Goal: Task Accomplishment & Management: Manage account settings

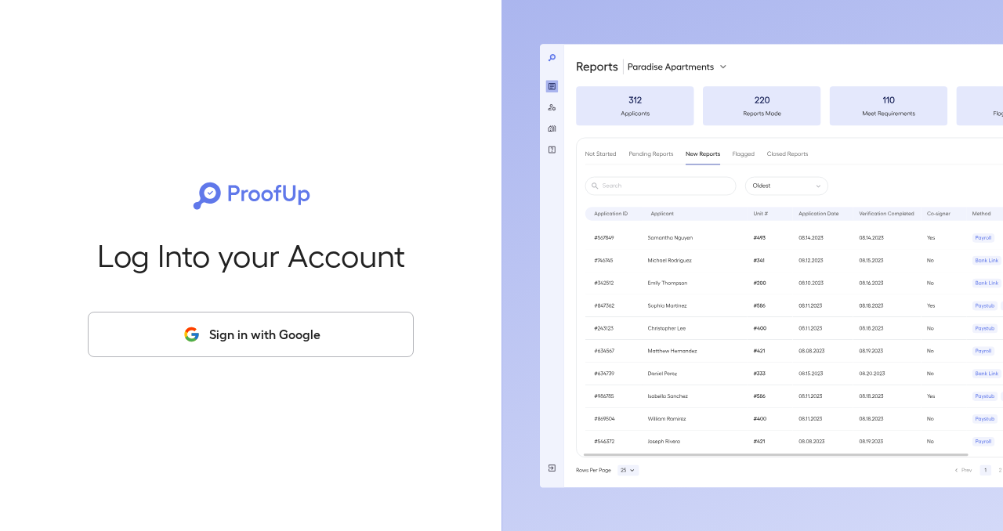
click at [308, 318] on button "Sign in with Google" at bounding box center [251, 334] width 326 height 45
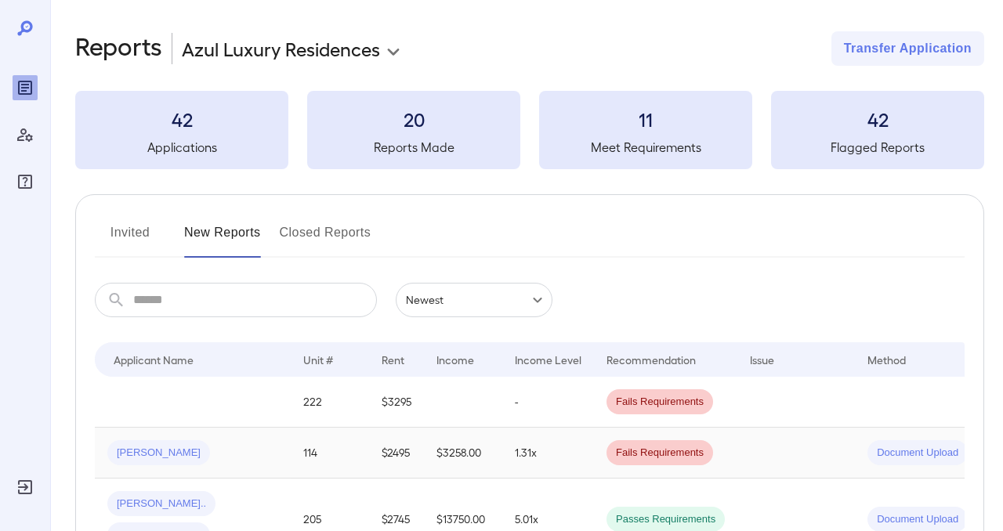
scroll to position [4, 0]
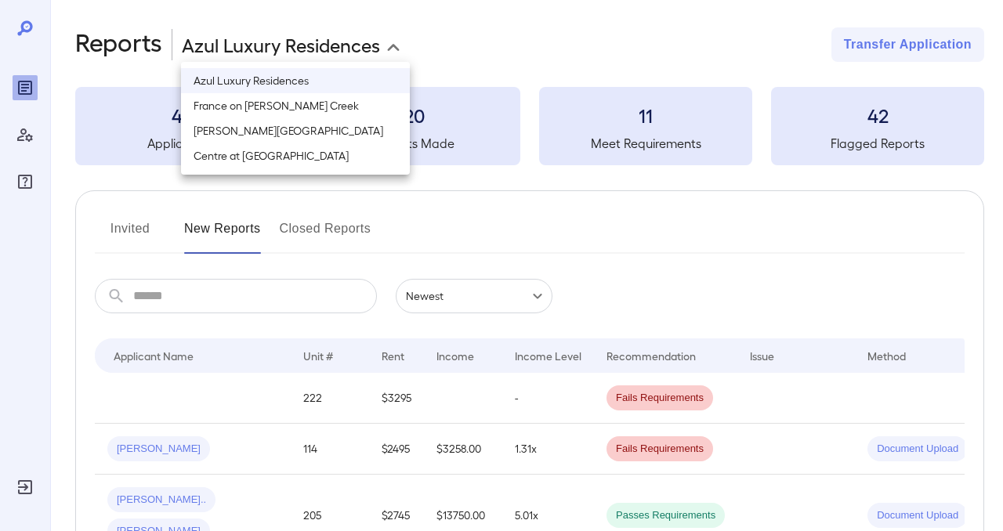
click at [364, 51] on body "**********" at bounding box center [501, 261] width 1003 height 531
click at [303, 108] on li "France on [PERSON_NAME] Creek" at bounding box center [295, 105] width 229 height 25
type input "**********"
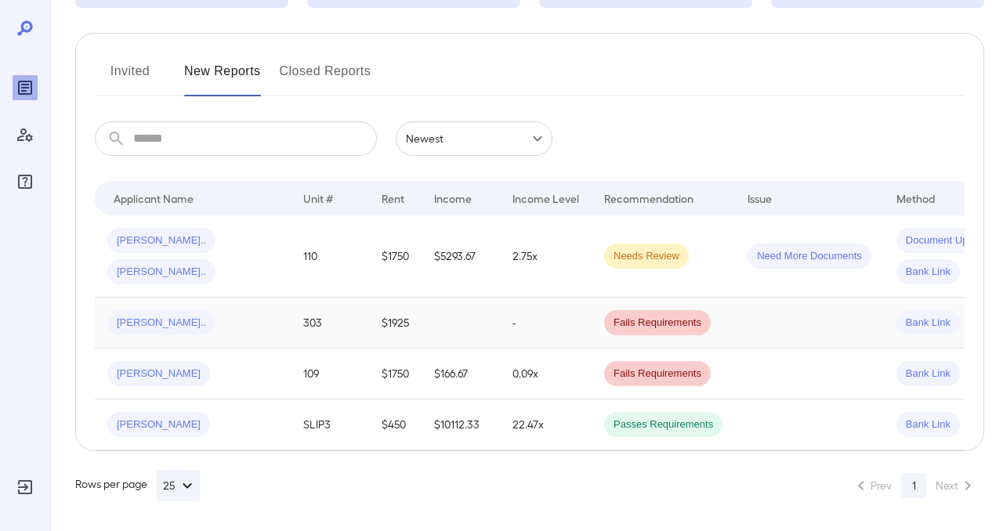
scroll to position [162, 0]
click at [142, 423] on span "[PERSON_NAME]" at bounding box center [158, 424] width 103 height 15
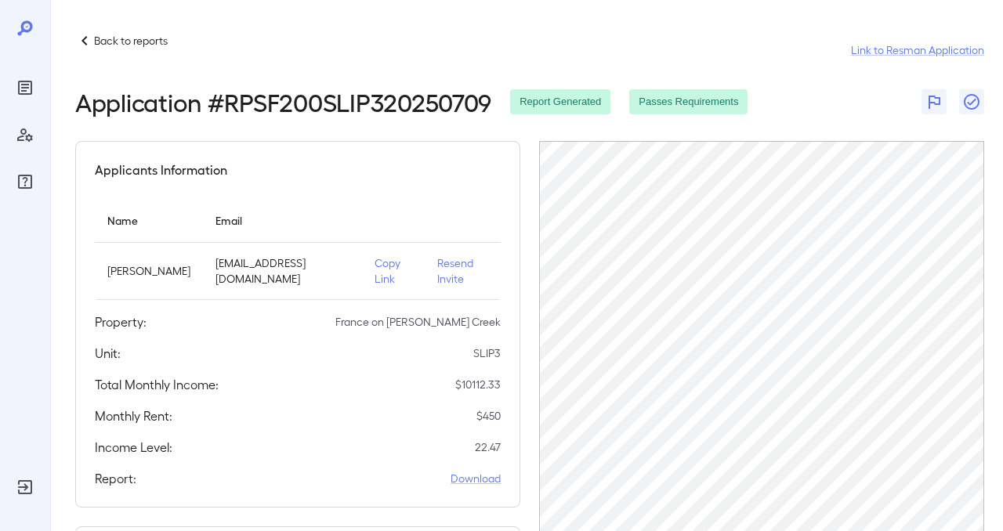
scroll to position [162, 0]
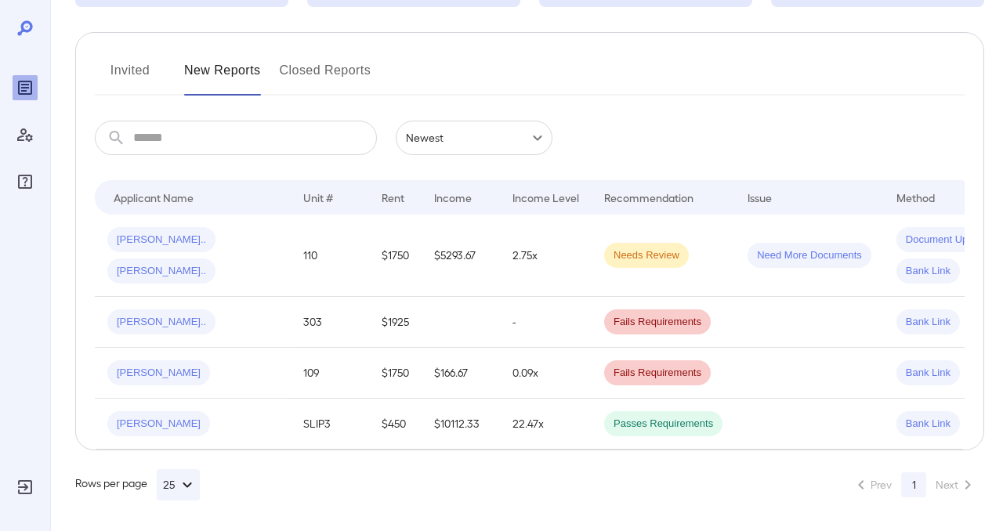
click at [135, 70] on button "Invited" at bounding box center [130, 77] width 71 height 38
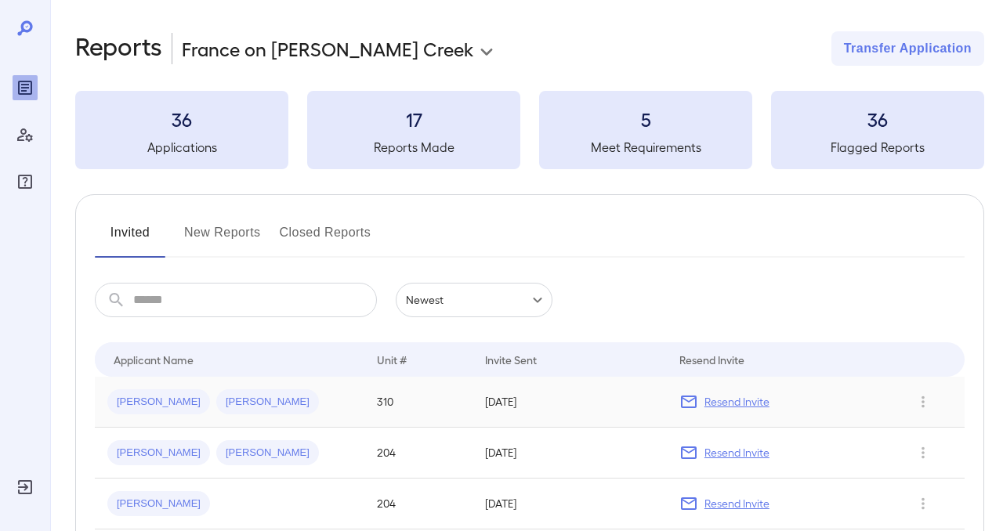
click at [742, 404] on p "Resend Invite" at bounding box center [736, 402] width 65 height 16
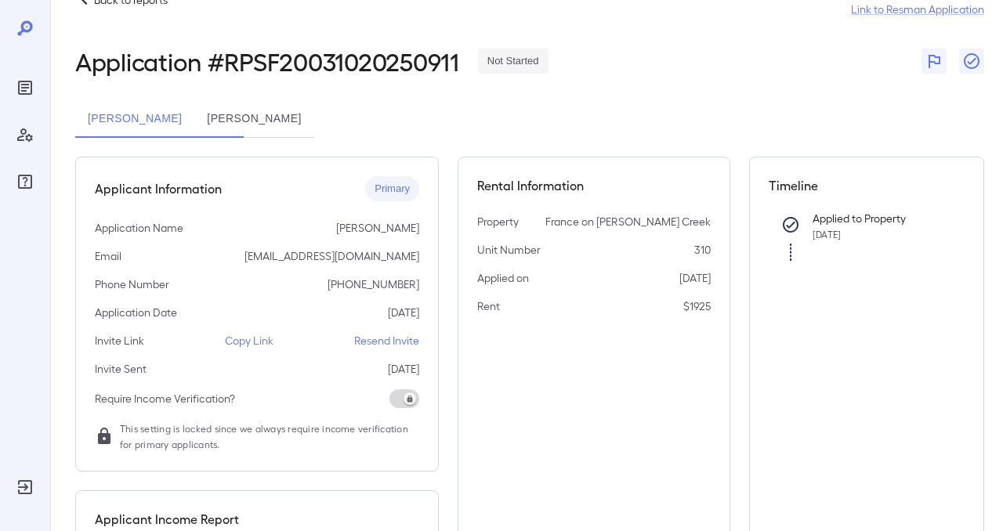
scroll to position [44, 0]
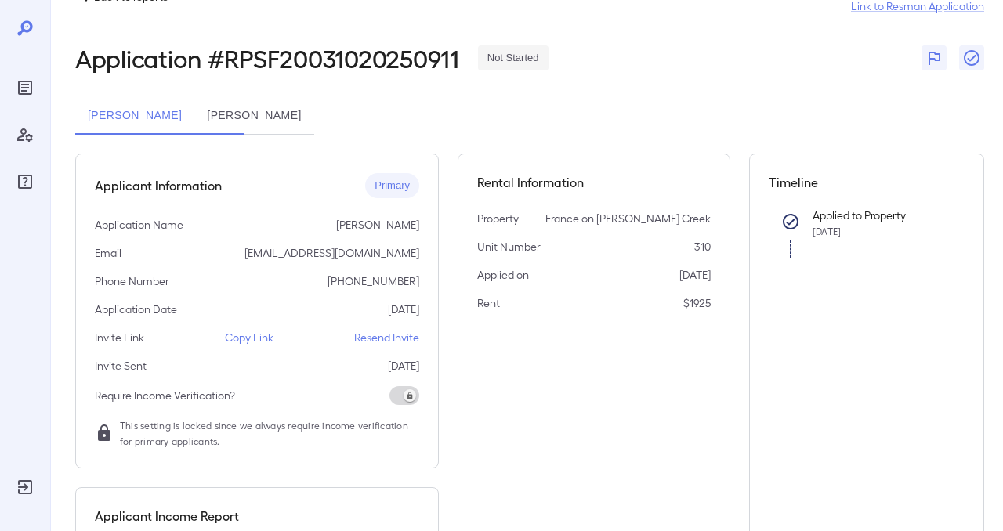
click at [407, 395] on span at bounding box center [404, 395] width 30 height 19
click at [397, 335] on p "Resend Invite" at bounding box center [386, 338] width 65 height 16
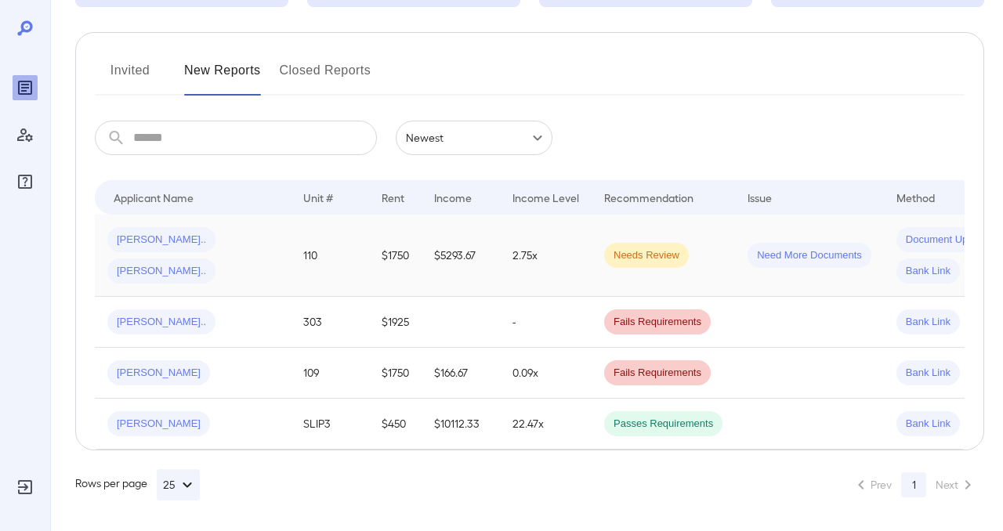
scroll to position [163, 0]
click at [125, 64] on button "Invited" at bounding box center [130, 76] width 71 height 38
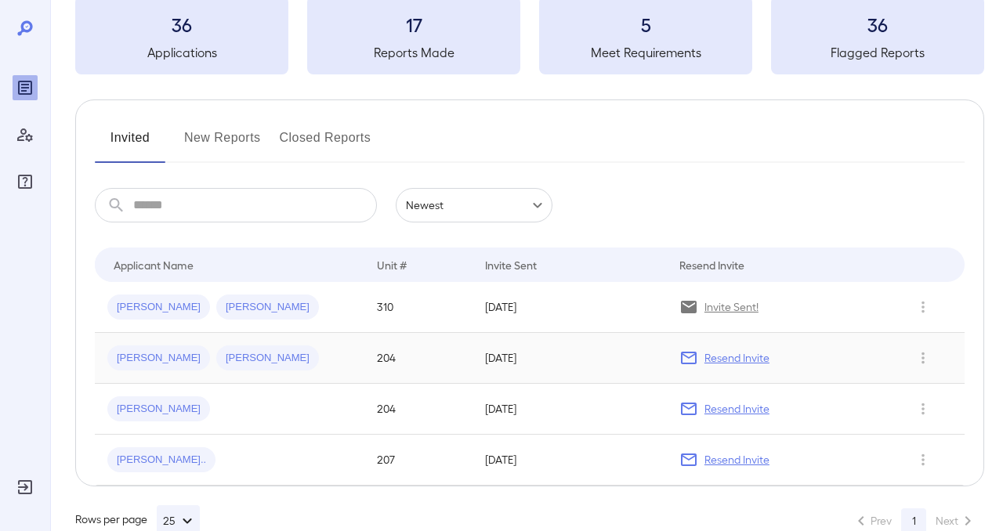
scroll to position [129, 0]
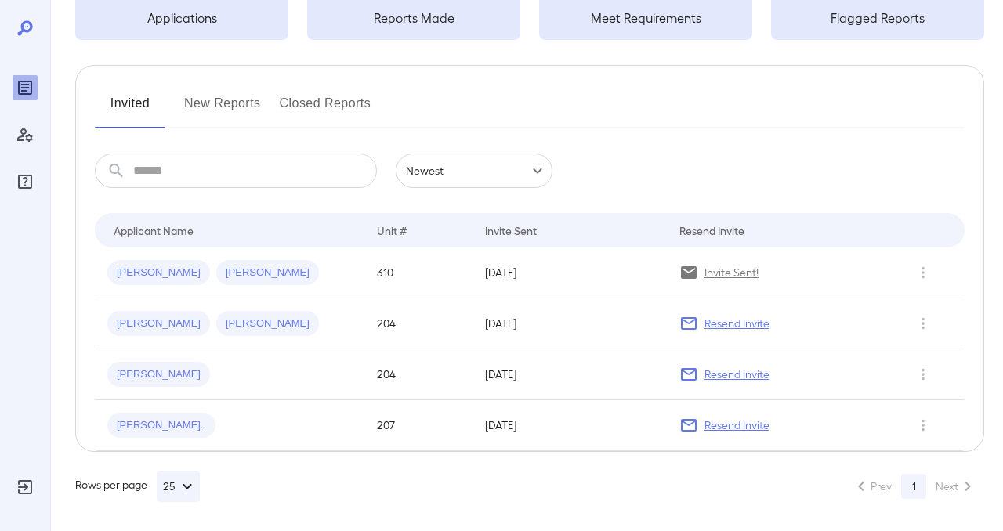
click at [13, 132] on div "Manage Users" at bounding box center [25, 134] width 25 height 25
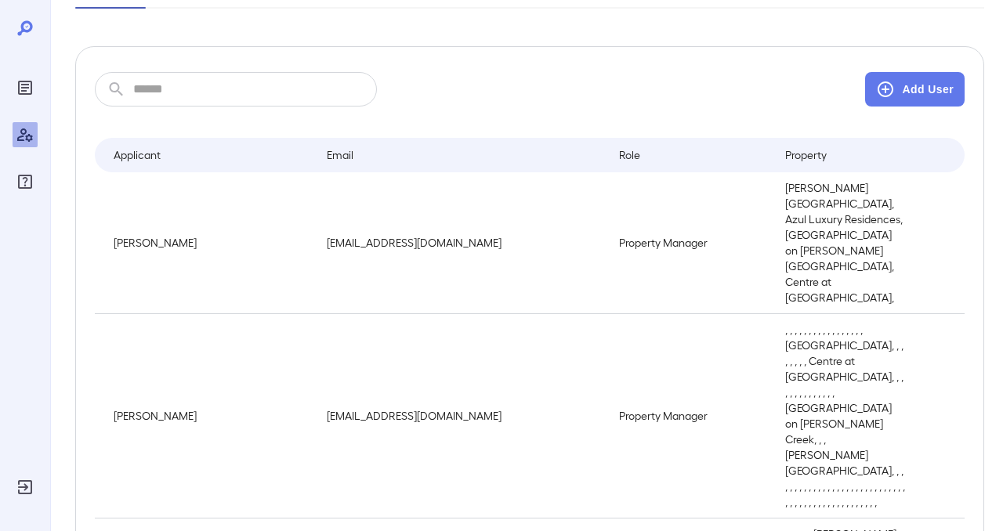
click at [31, 95] on icon "Reports" at bounding box center [25, 87] width 19 height 19
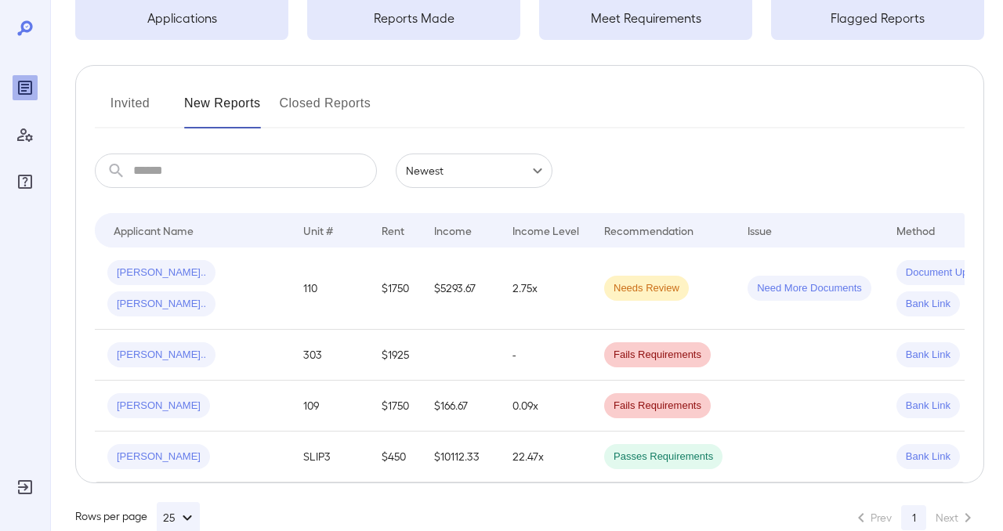
click at [230, 162] on input "text" at bounding box center [255, 171] width 244 height 34
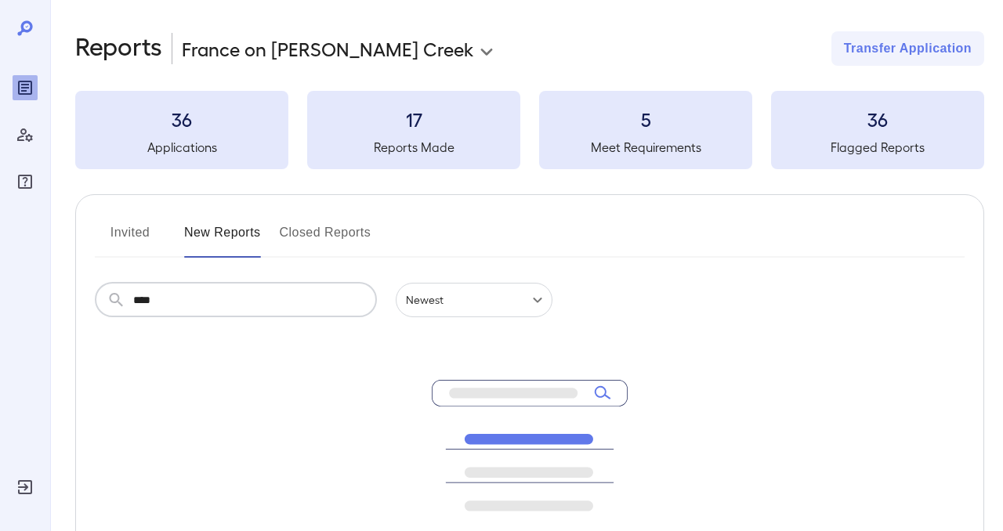
type input "****"
click at [184, 138] on h5 "Applications" at bounding box center [181, 147] width 213 height 19
click at [172, 109] on h3 "36" at bounding box center [181, 119] width 213 height 25
click at [186, 112] on h3 "36" at bounding box center [181, 119] width 213 height 25
click at [873, 53] on button "Transfer Application" at bounding box center [907, 48] width 153 height 34
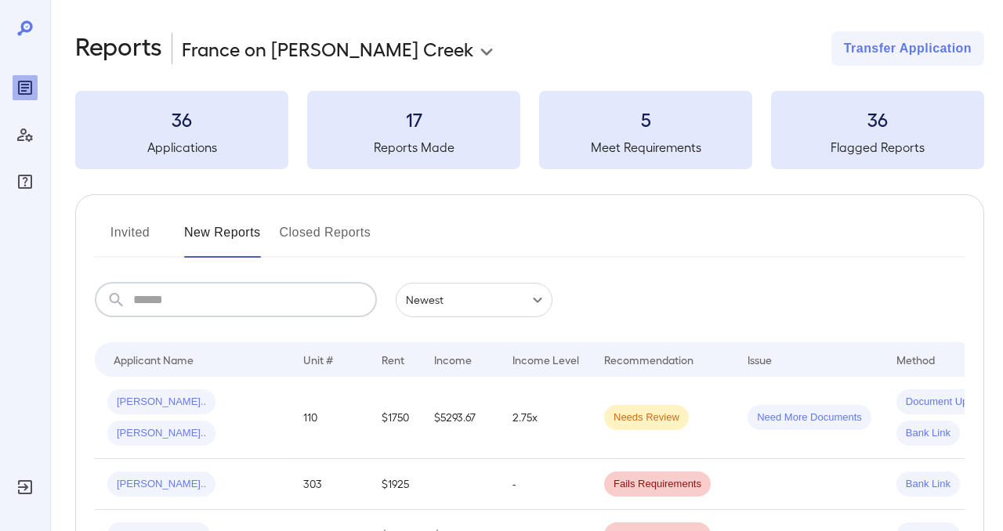
click at [231, 302] on input "text" at bounding box center [255, 300] width 244 height 34
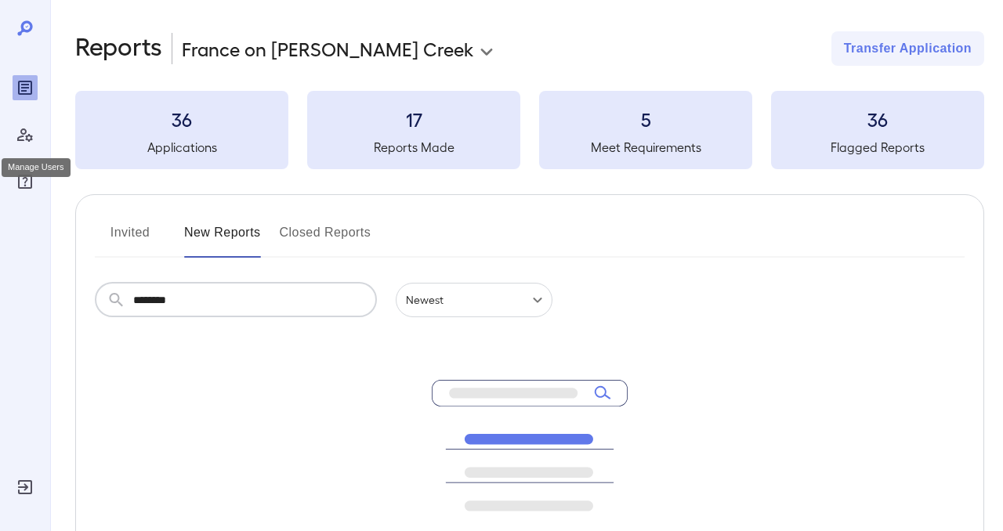
type input "********"
click at [24, 136] on icon "Manage Users" at bounding box center [25, 134] width 19 height 19
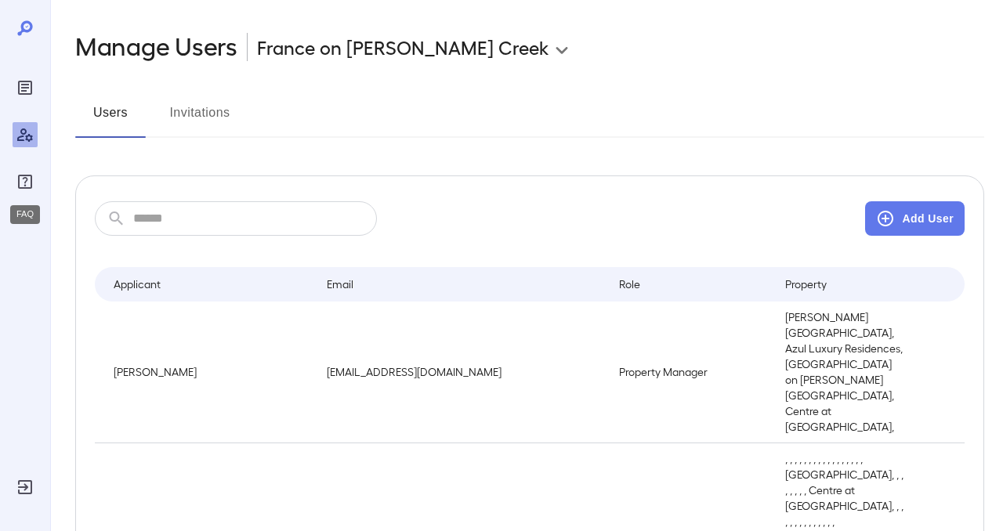
click at [23, 186] on icon "FAQ" at bounding box center [25, 181] width 19 height 19
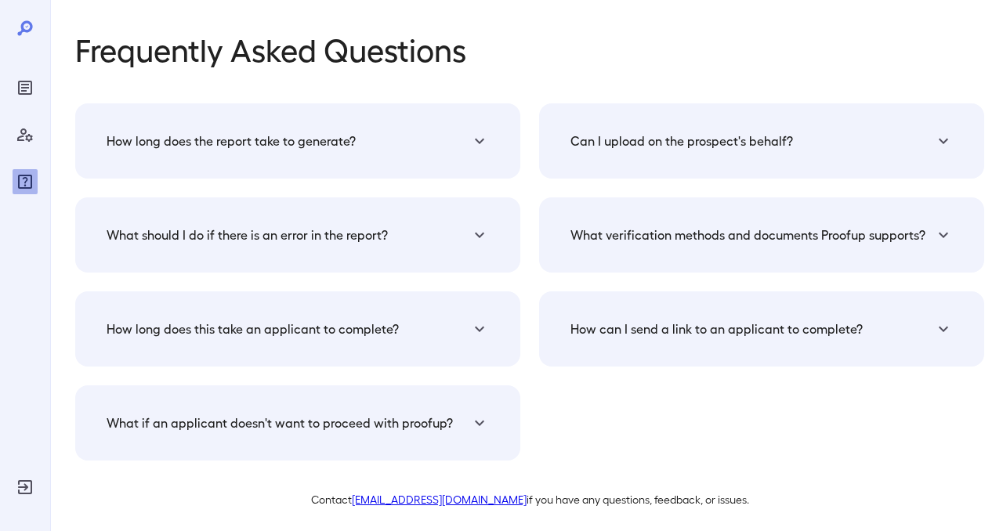
click at [712, 165] on div "Can I upload on the prospect's behalf? Yes you can upload the documents on thei…" at bounding box center [761, 140] width 445 height 75
click at [934, 144] on icon at bounding box center [943, 141] width 19 height 19
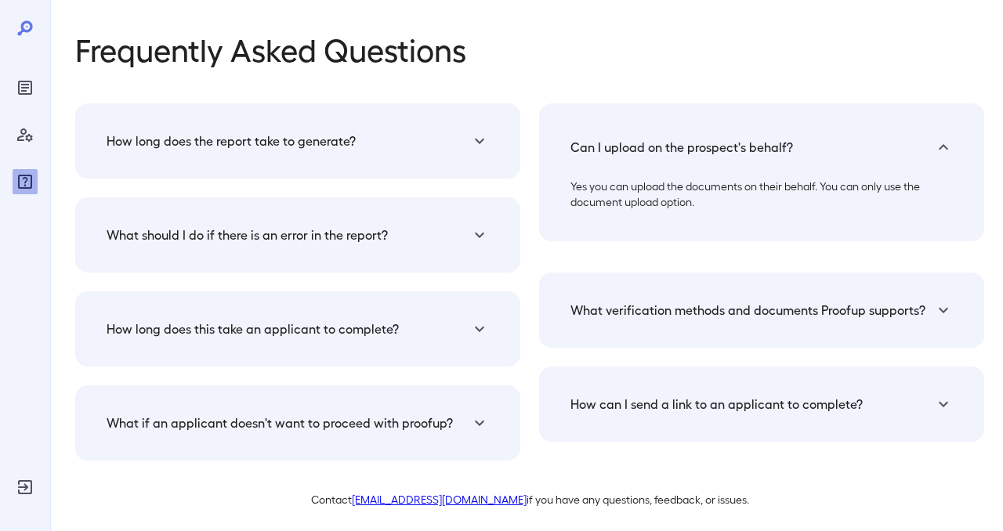
click at [721, 403] on h5 "How can I send a link to an applicant to complete?" at bounding box center [716, 404] width 292 height 19
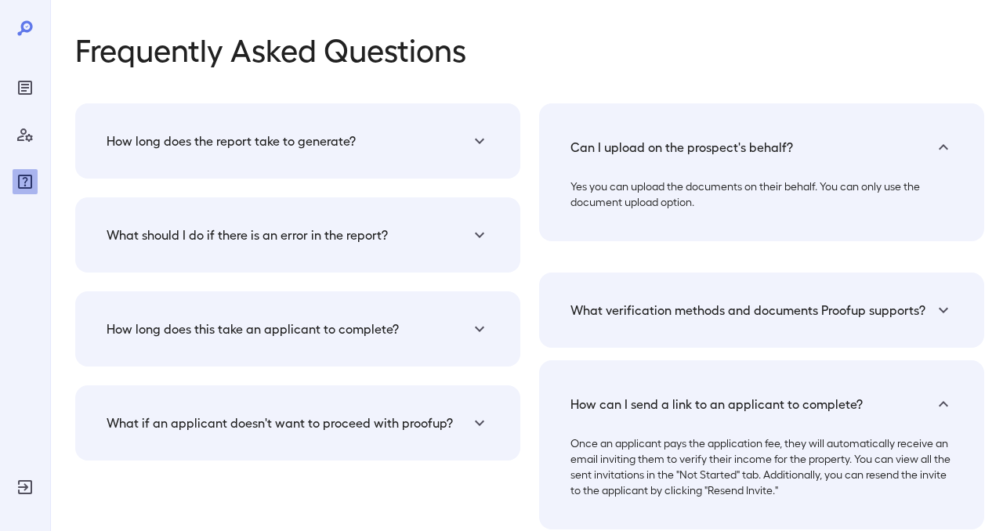
click at [677, 63] on p "Frequently Asked Questions" at bounding box center [529, 48] width 909 height 34
click at [520, 97] on div "Can I upload on the prospect's behalf? Yes you can upload the documents on thei…" at bounding box center [752, 307] width 464 height 445
click at [520, 60] on p "Frequently Asked Questions" at bounding box center [529, 48] width 909 height 34
click at [528, 57] on p "Frequently Asked Questions" at bounding box center [529, 48] width 909 height 34
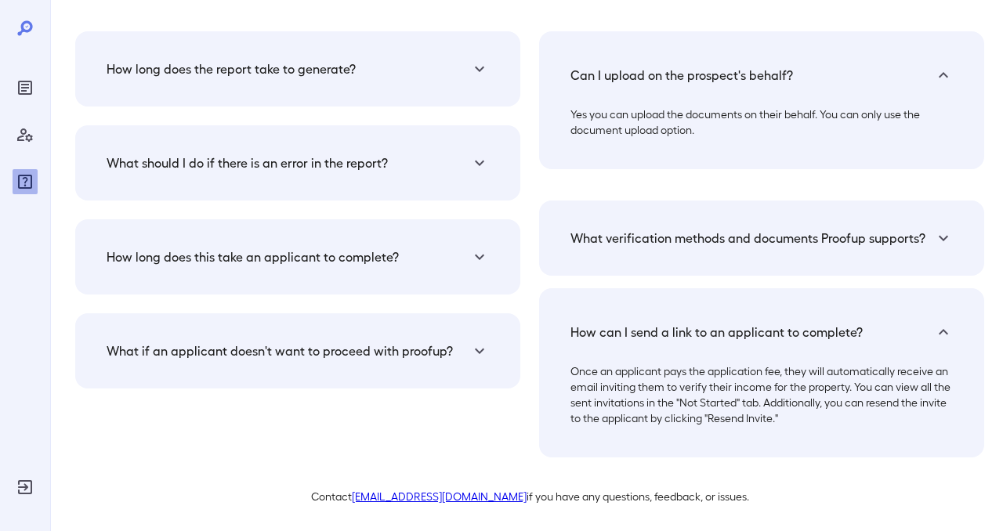
scroll to position [77, 0]
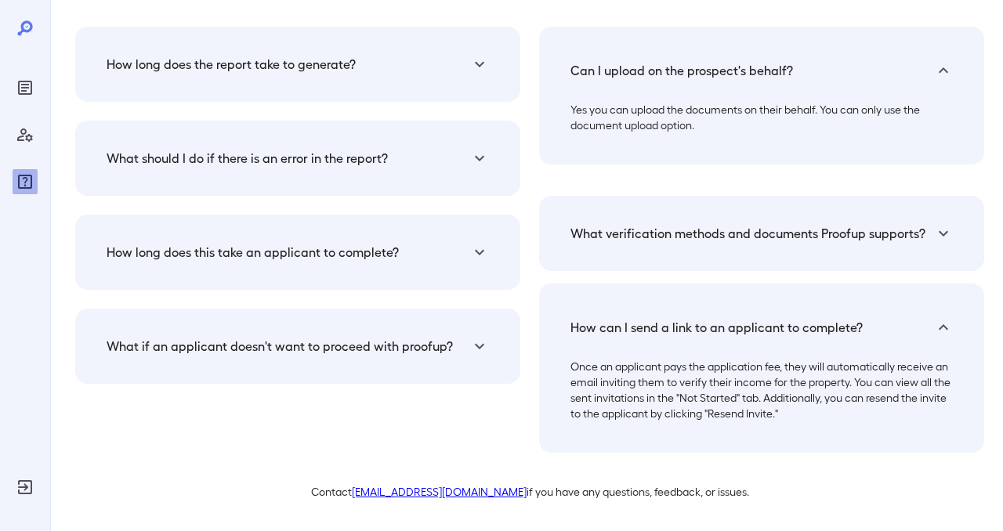
click at [949, 235] on icon at bounding box center [943, 233] width 19 height 19
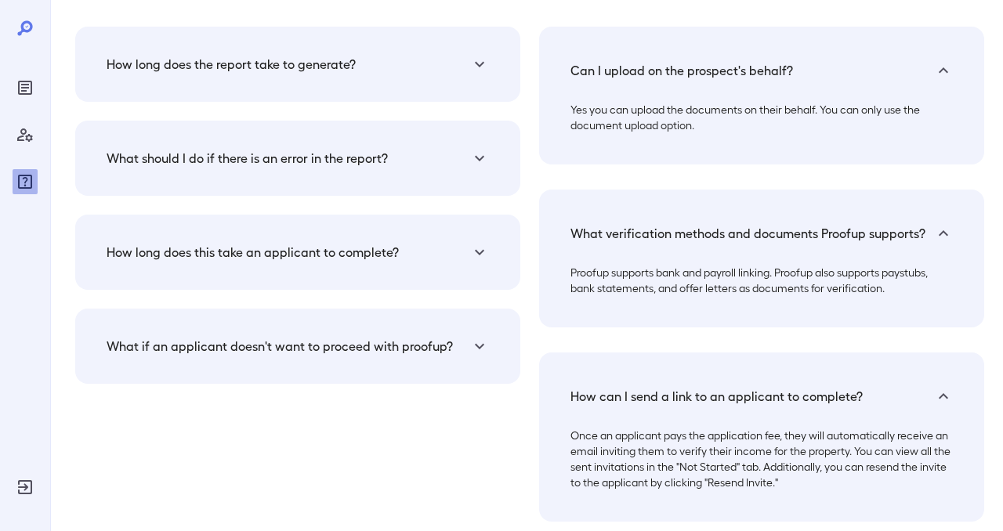
click at [448, 240] on div "How long does this take an applicant to complete?" at bounding box center [297, 252] width 407 height 38
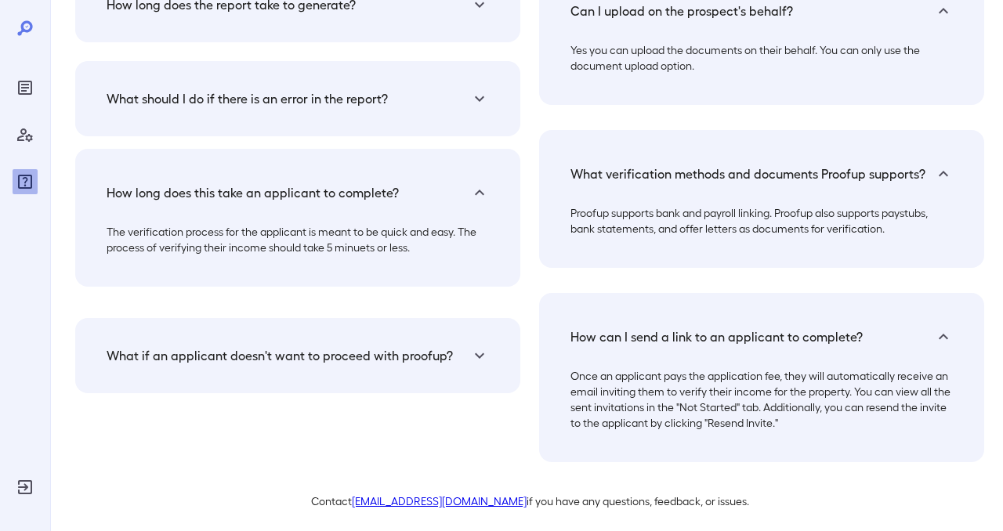
scroll to position [146, 0]
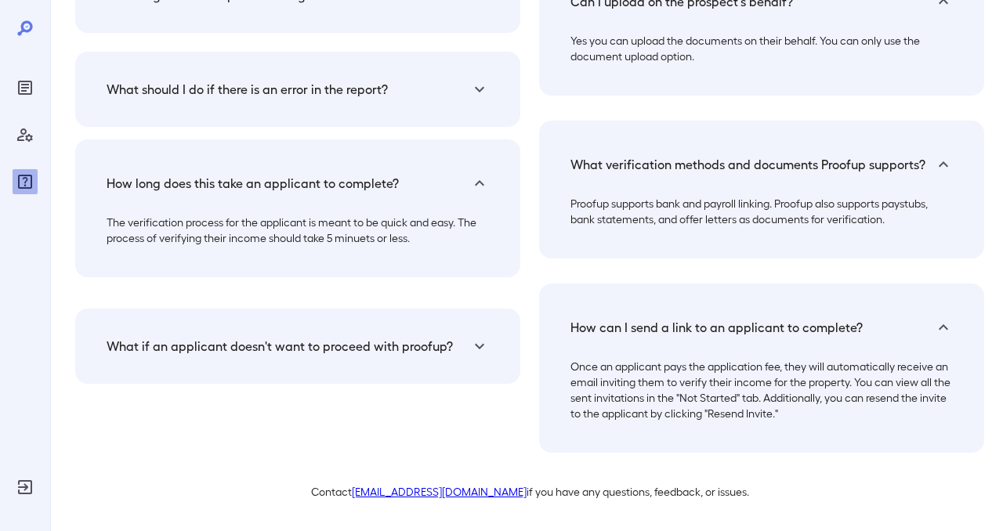
click at [480, 342] on icon at bounding box center [479, 346] width 19 height 19
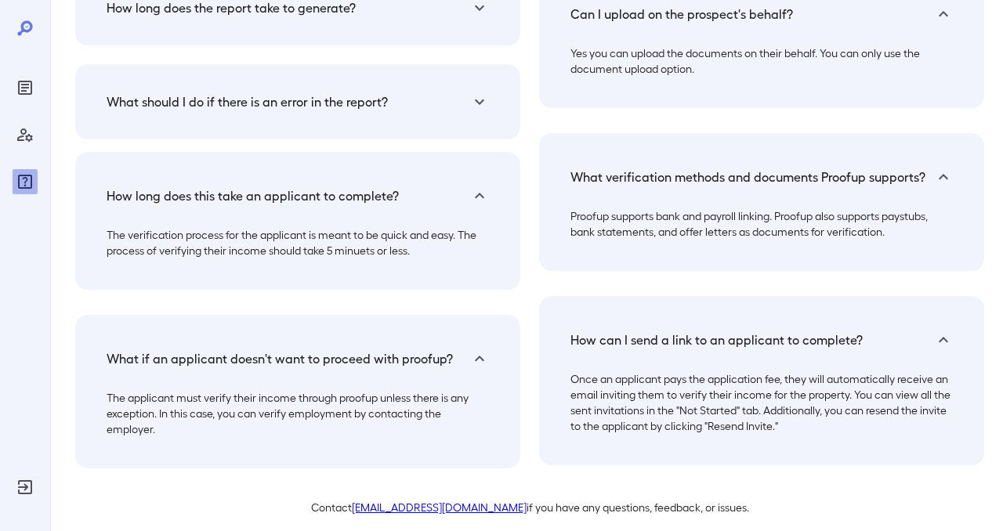
scroll to position [149, 0]
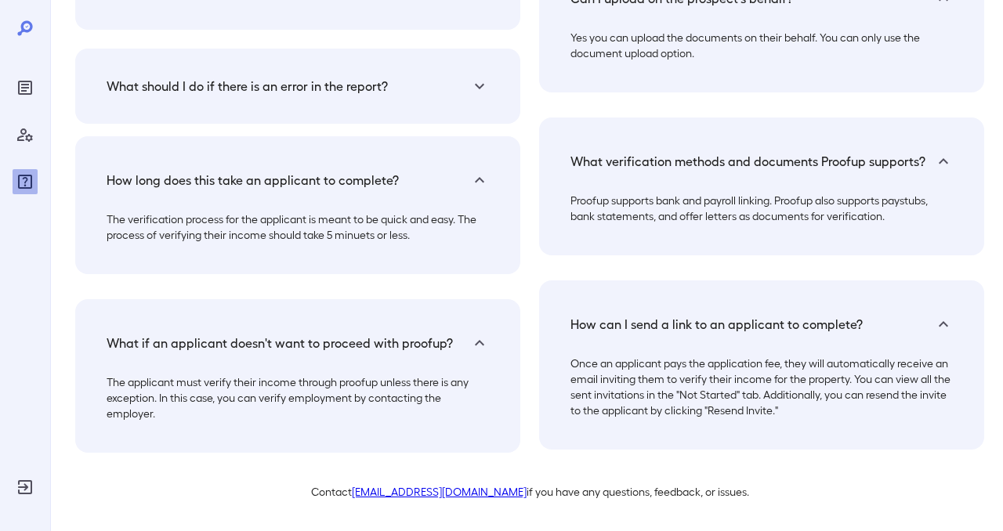
click at [531, 214] on div "Can I upload on the prospect's behalf? Yes you can upload the documents on thei…" at bounding box center [752, 194] width 464 height 517
click at [533, 63] on div "Can I upload on the prospect's behalf? Yes you can upload the documents on thei…" at bounding box center [752, 194] width 464 height 517
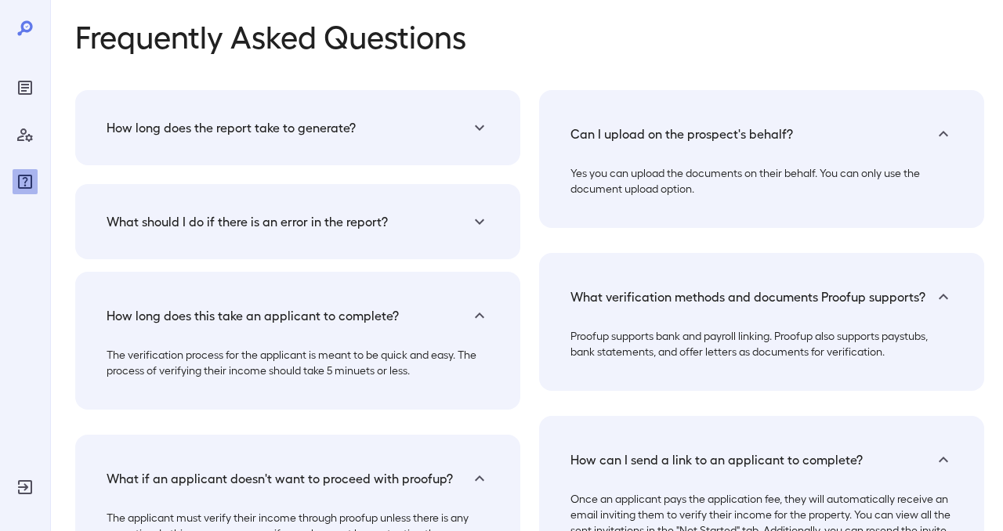
scroll to position [0, 0]
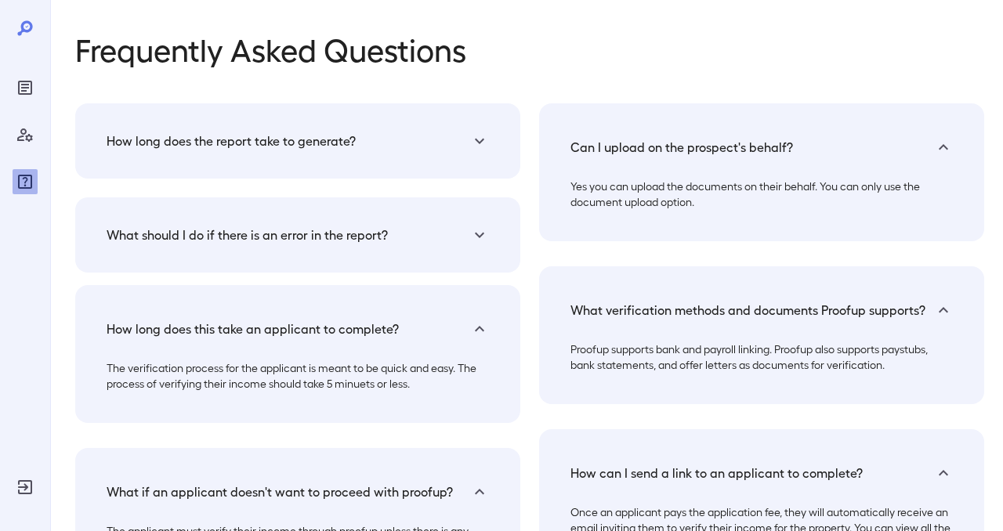
click at [481, 139] on icon at bounding box center [479, 141] width 19 height 19
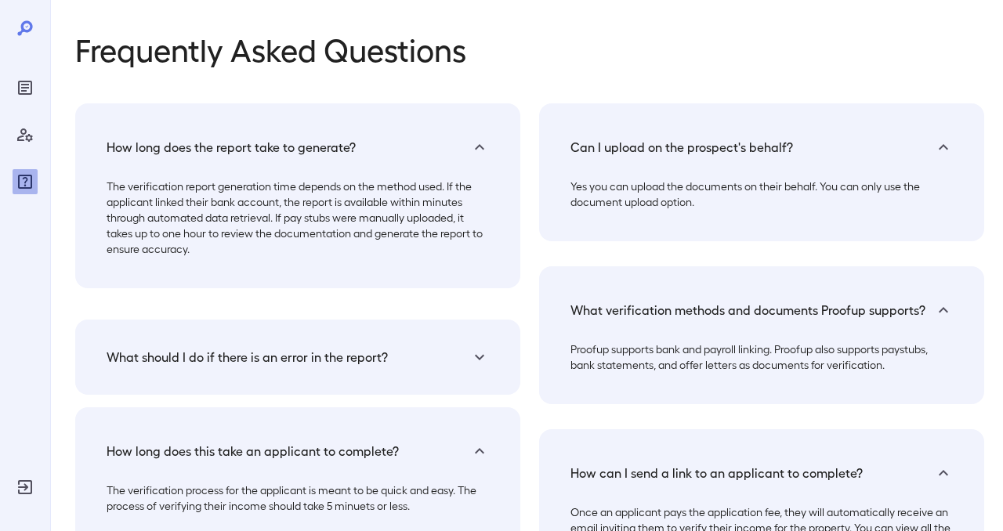
click at [480, 147] on icon at bounding box center [479, 146] width 9 height 5
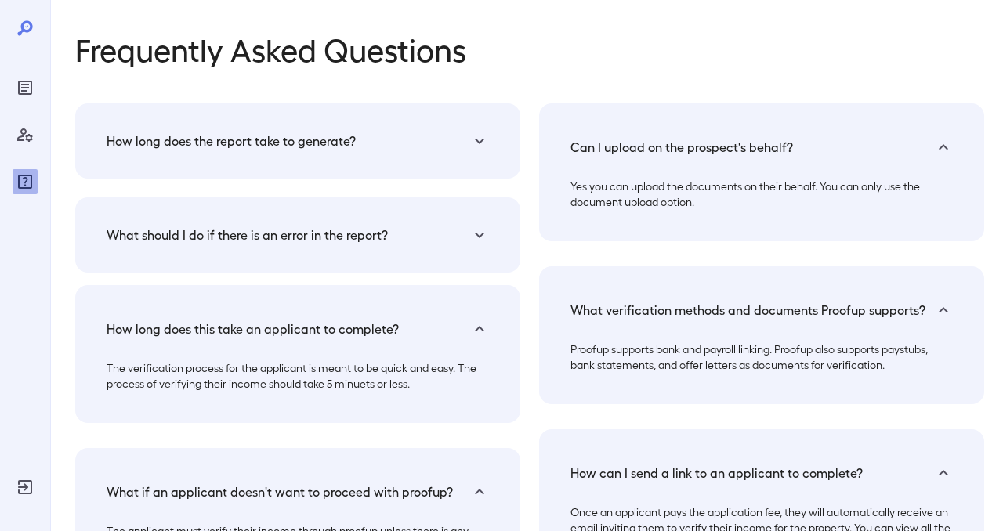
click at [481, 233] on icon at bounding box center [479, 235] width 19 height 19
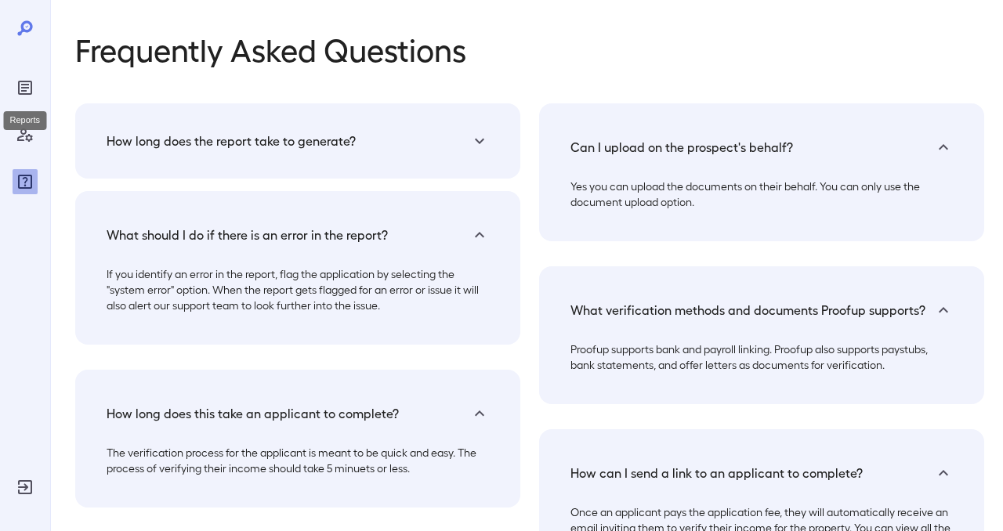
click at [27, 95] on icon "Reports" at bounding box center [25, 87] width 19 height 19
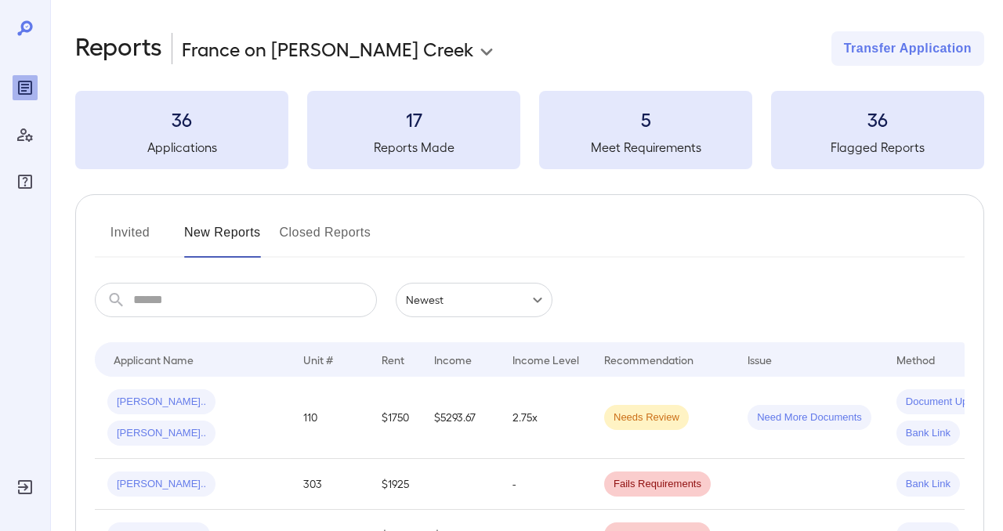
click at [138, 238] on button "Invited" at bounding box center [130, 239] width 71 height 38
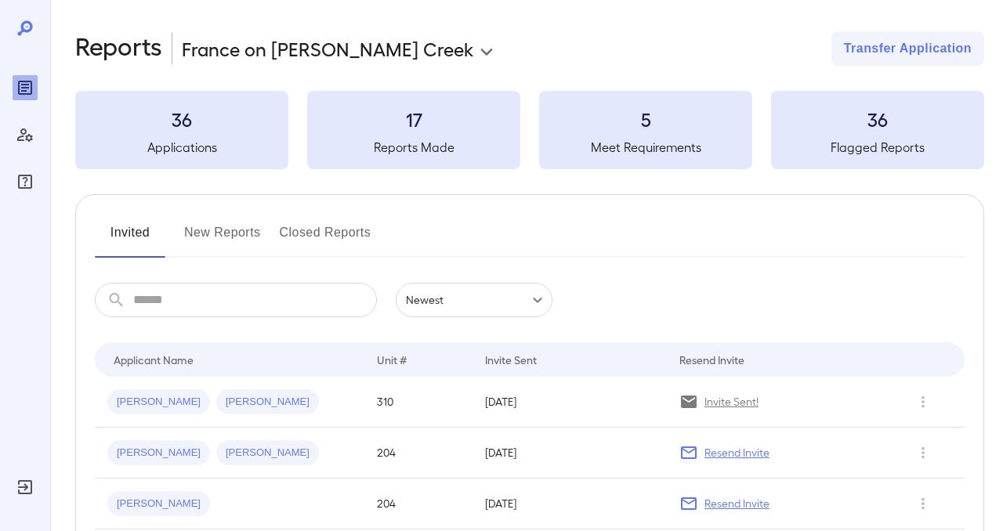
click at [21, 27] on icon at bounding box center [24, 27] width 15 height 15
click at [25, 27] on icon at bounding box center [25, 28] width 19 height 19
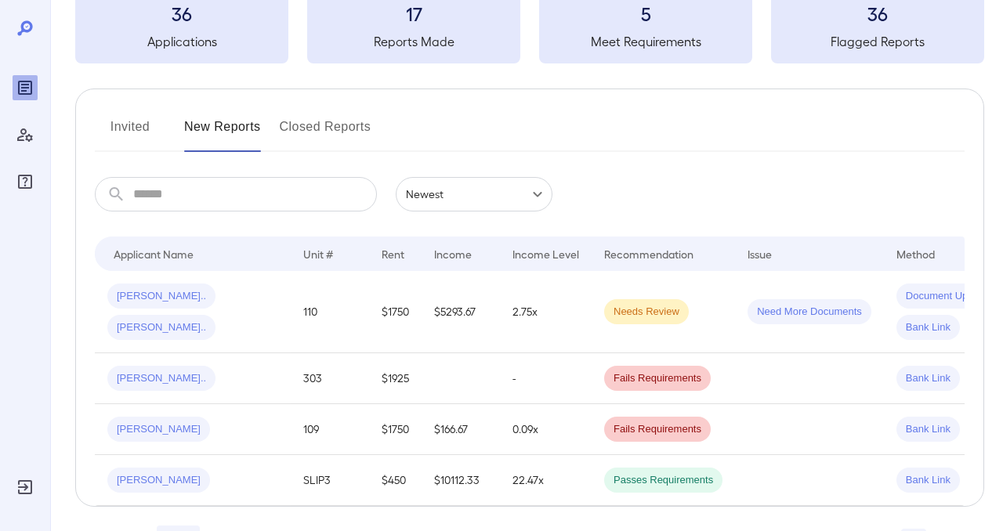
scroll to position [111, 0]
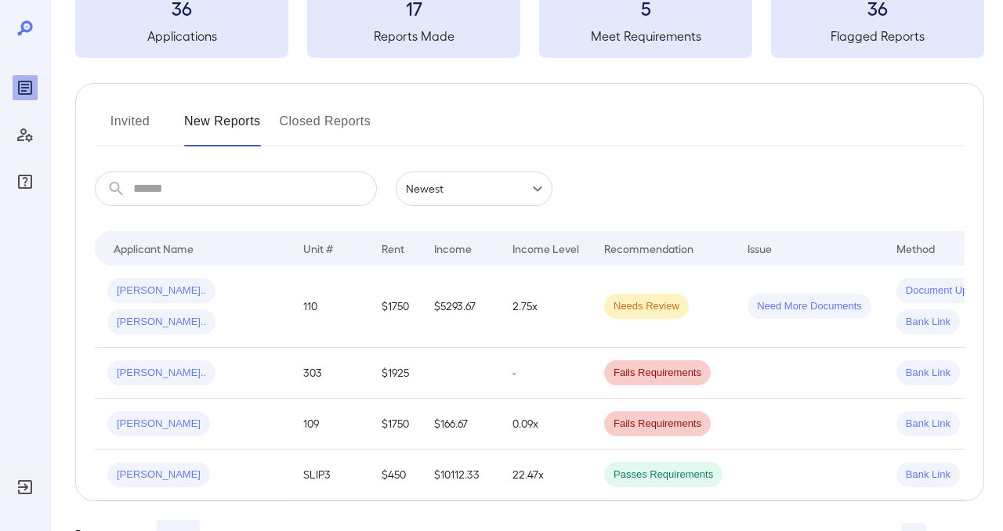
click at [318, 179] on input "text" at bounding box center [255, 189] width 244 height 34
click at [335, 113] on button "Closed Reports" at bounding box center [326, 128] width 92 height 38
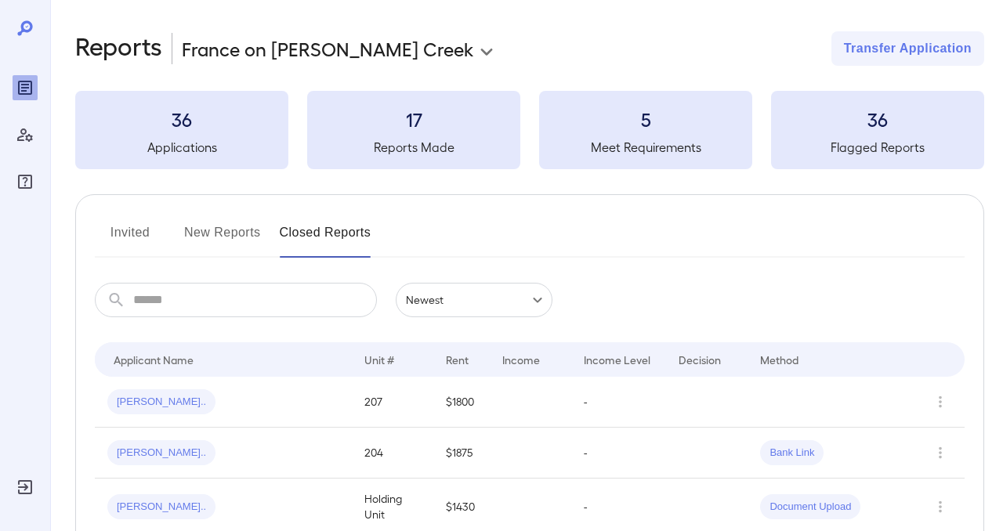
click at [211, 233] on button "New Reports" at bounding box center [222, 239] width 77 height 38
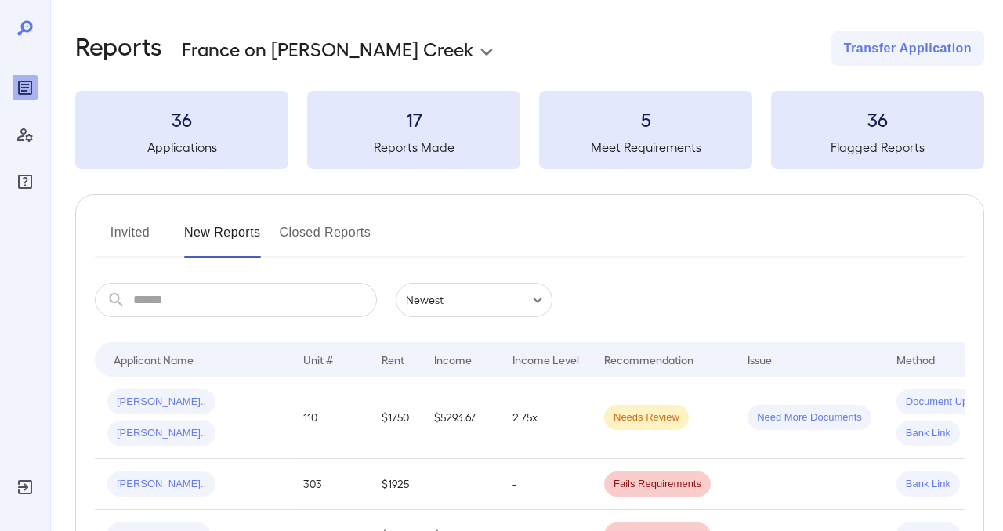
click at [139, 237] on button "Invited" at bounding box center [130, 239] width 71 height 38
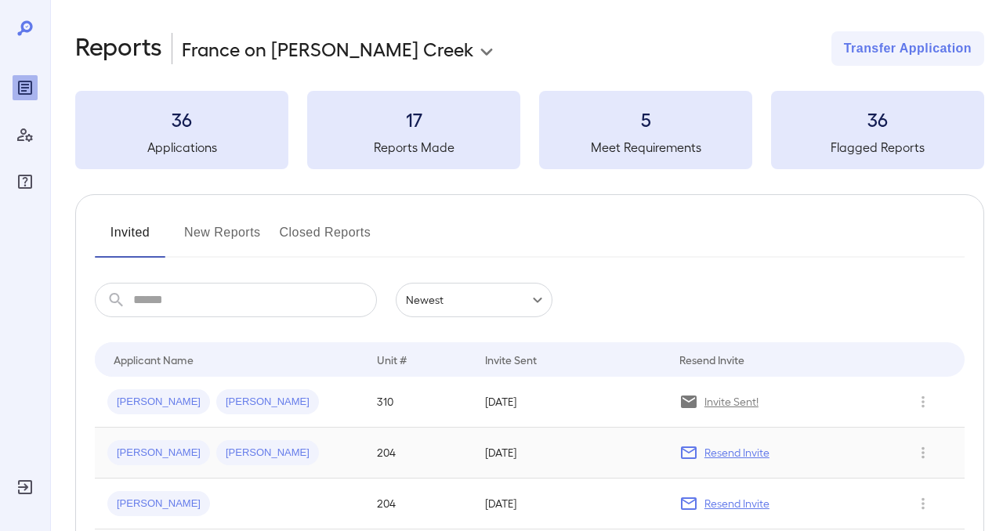
scroll to position [132, 0]
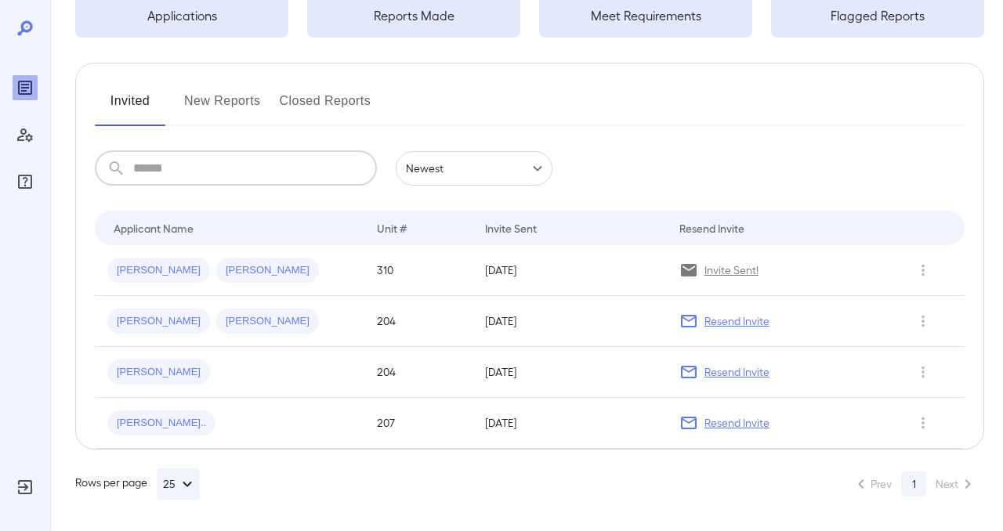
click at [270, 171] on input "text" at bounding box center [255, 168] width 244 height 34
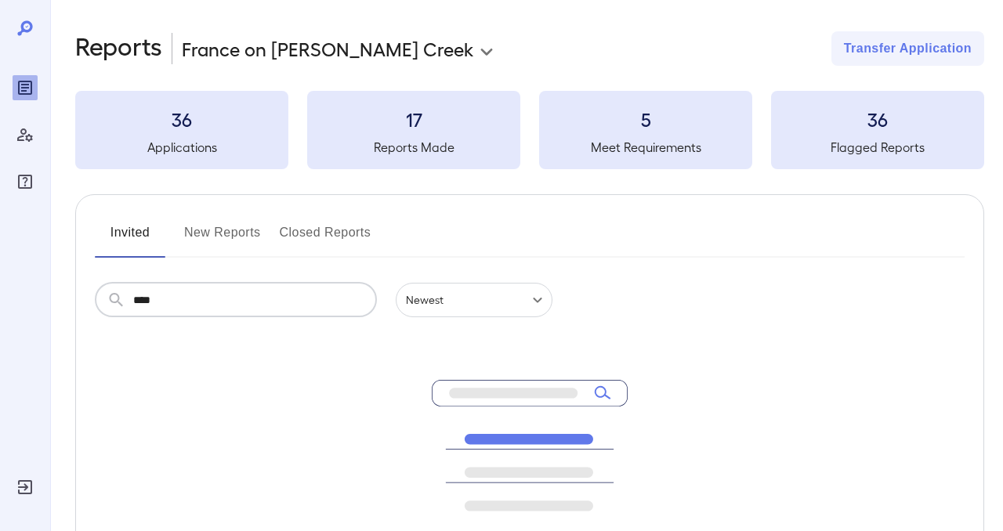
type input "****"
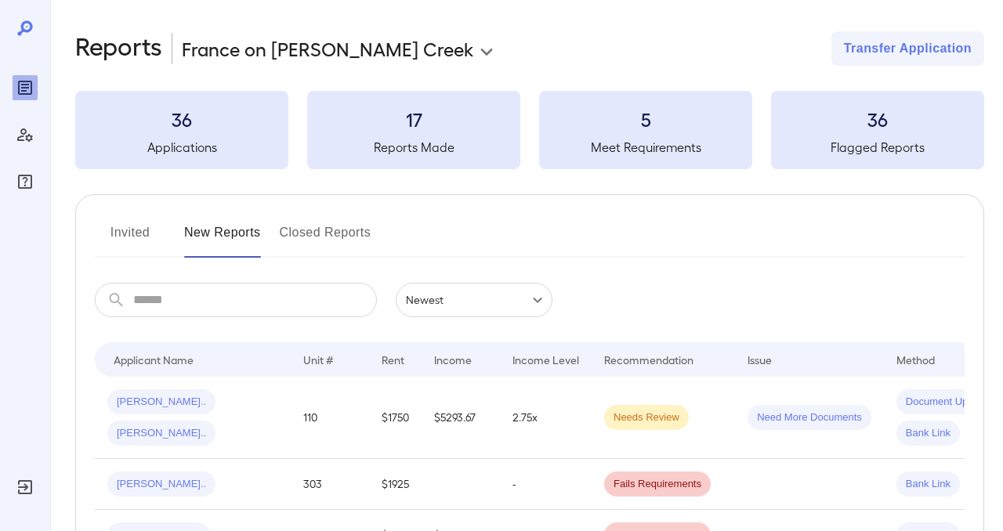
click at [175, 301] on input "text" at bounding box center [255, 300] width 244 height 34
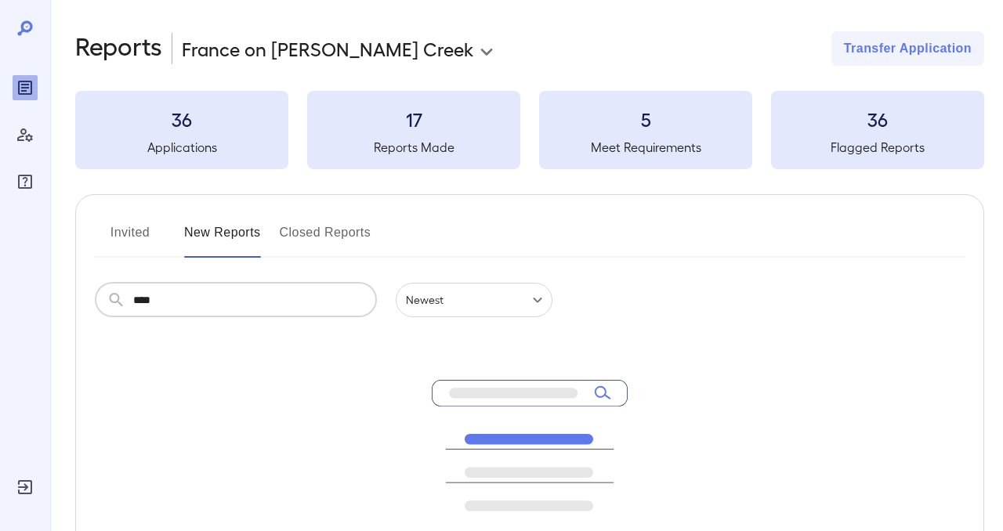
type input "****"
click at [16, 197] on div at bounding box center [25, 265] width 50 height 531
click at [19, 184] on icon "FAQ" at bounding box center [25, 182] width 14 height 14
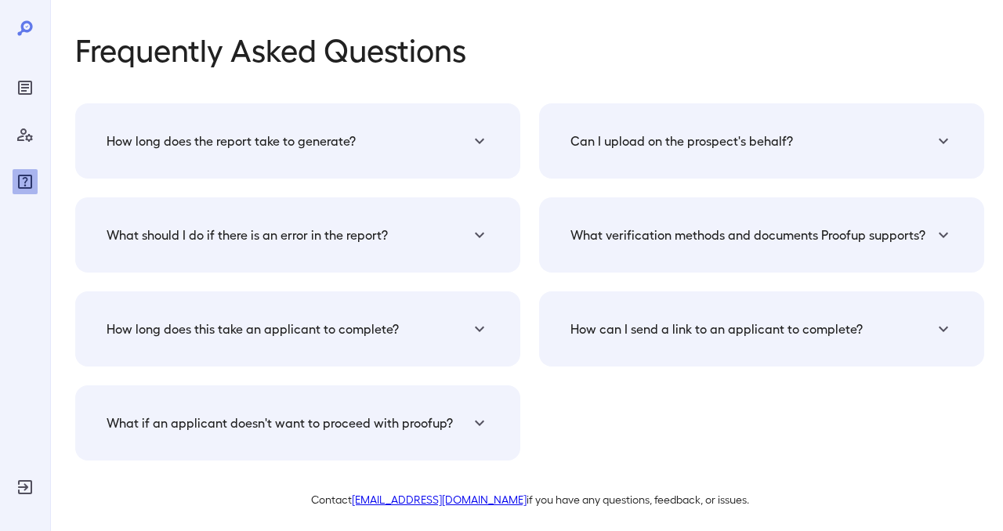
click at [697, 331] on h5 "How can I send a link to an applicant to complete?" at bounding box center [716, 329] width 292 height 19
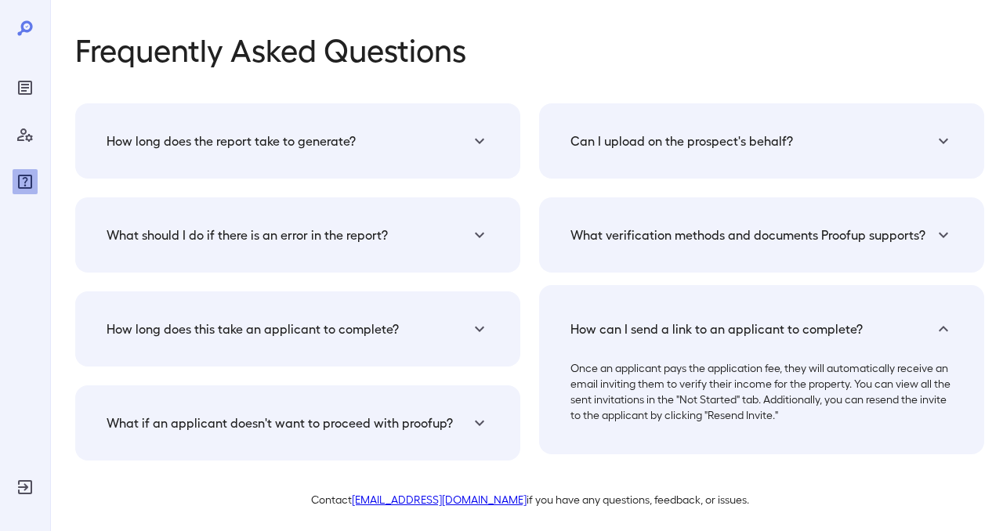
click at [336, 233] on h5 "What should I do if there is an error in the report?" at bounding box center [247, 235] width 281 height 19
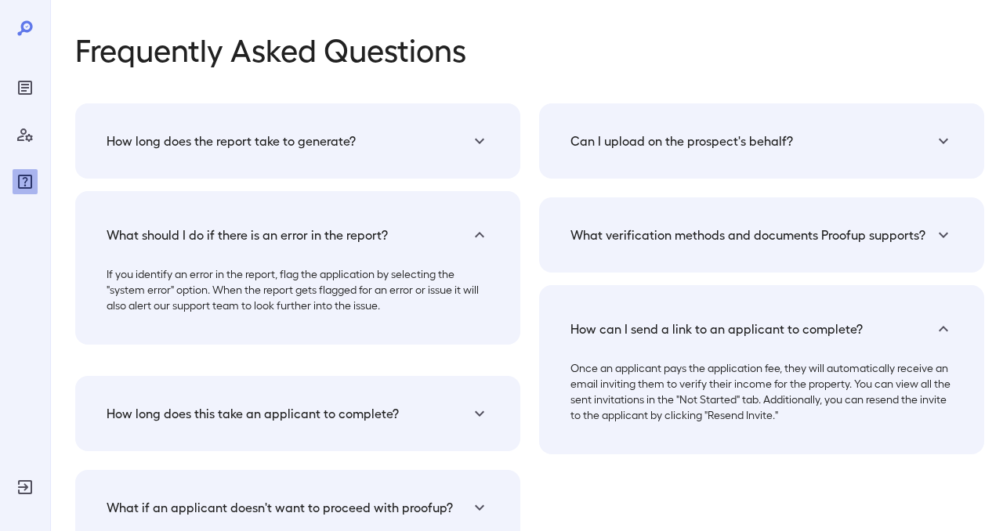
click at [526, 272] on div "Can I upload on the prospect's behalf? Yes you can upload the documents on thei…" at bounding box center [752, 315] width 464 height 461
click at [511, 186] on div "How long does the report take to generate? The verification report generation t…" at bounding box center [297, 324] width 445 height 442
click at [25, 93] on icon "Reports" at bounding box center [25, 88] width 14 height 14
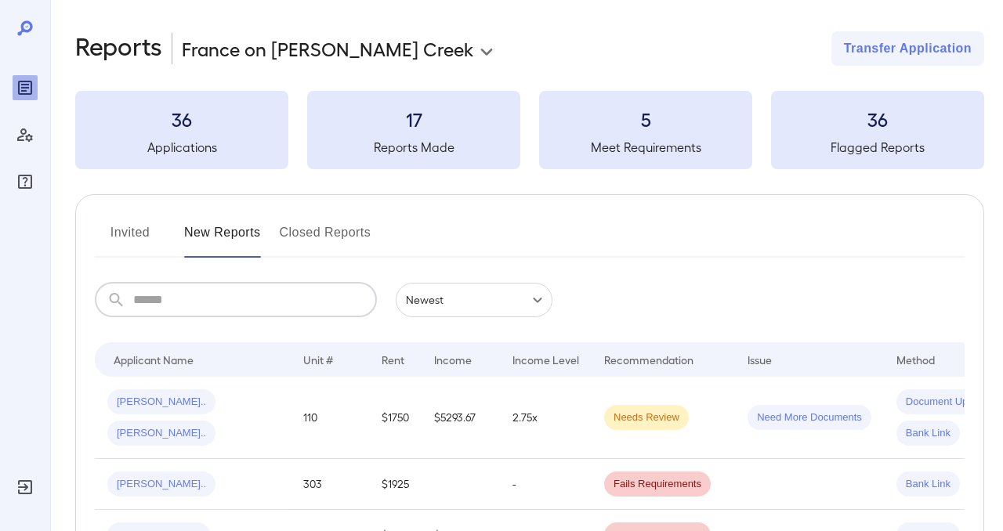
click at [295, 310] on input "text" at bounding box center [255, 300] width 244 height 34
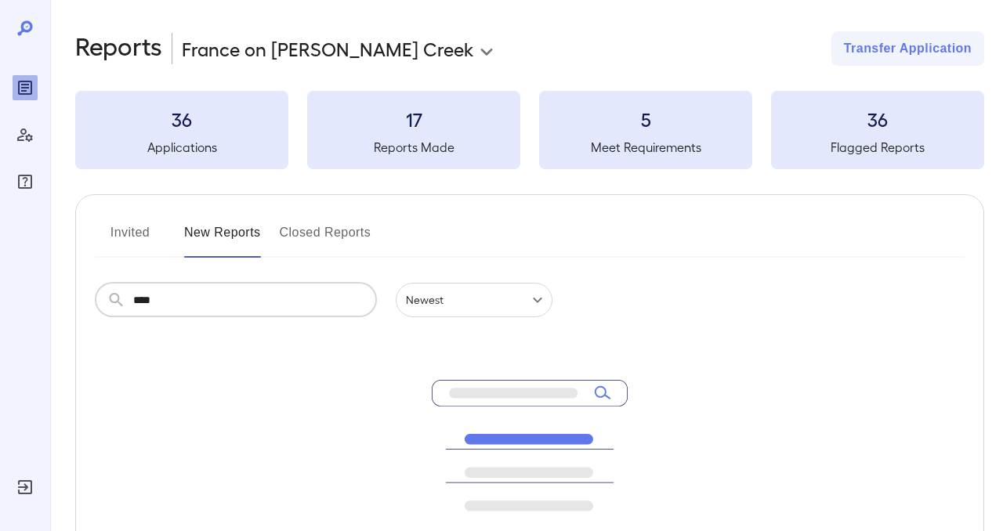
type input "****"
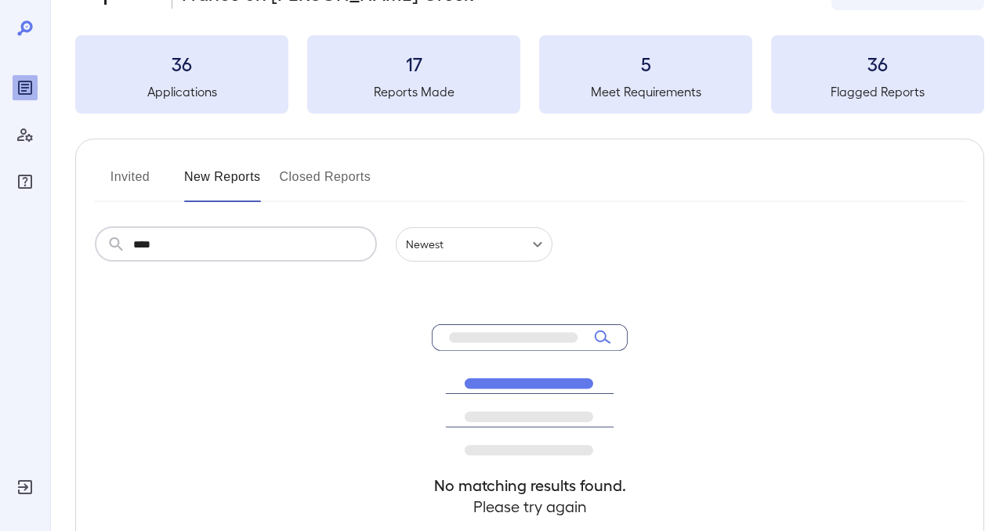
scroll to position [54, 0]
click at [415, 76] on h3 "17" at bounding box center [413, 64] width 213 height 25
click at [184, 74] on h3 "36" at bounding box center [181, 64] width 213 height 25
click at [126, 184] on button "Invited" at bounding box center [130, 185] width 71 height 38
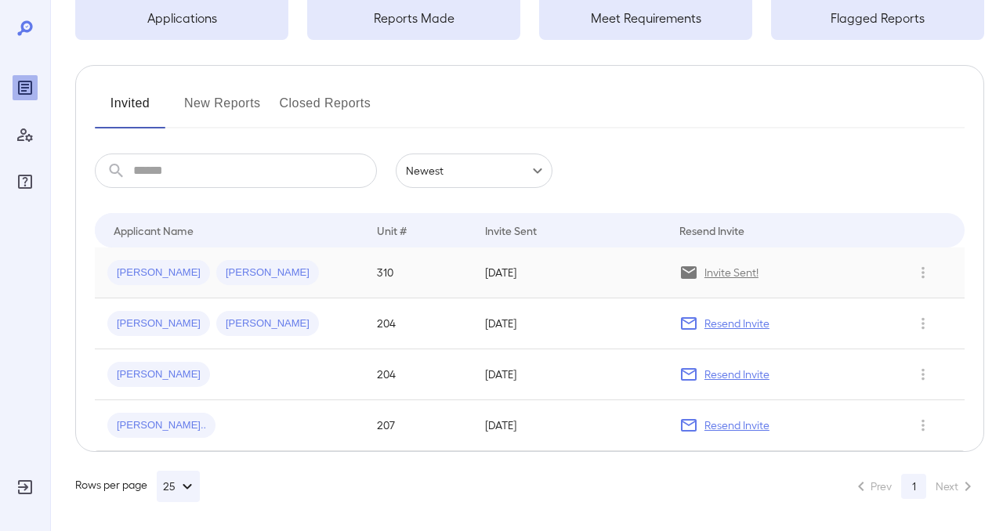
scroll to position [131, 0]
click at [949, 486] on li "Next" at bounding box center [956, 484] width 56 height 25
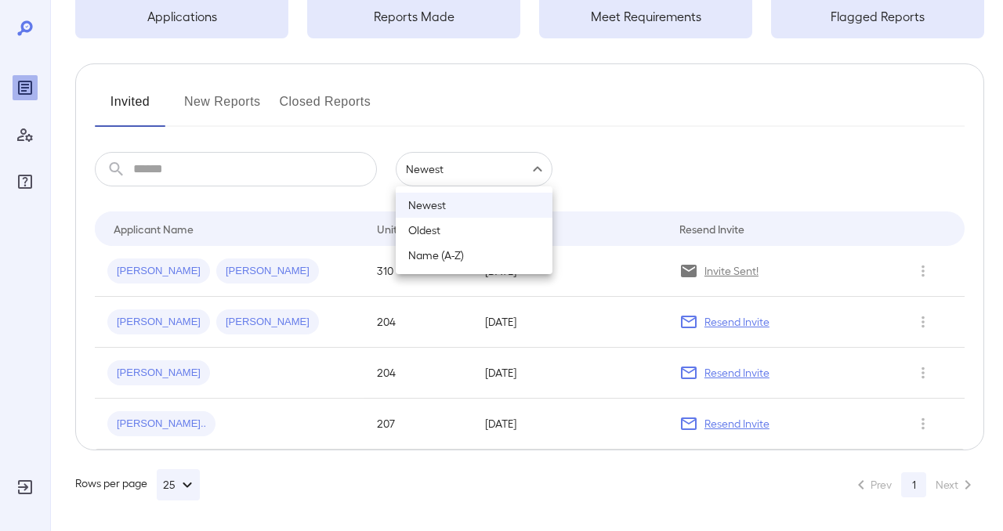
click at [514, 155] on body "**********" at bounding box center [501, 134] width 1003 height 531
click at [436, 258] on li "Name (A-Z)" at bounding box center [474, 255] width 157 height 25
type input "**********"
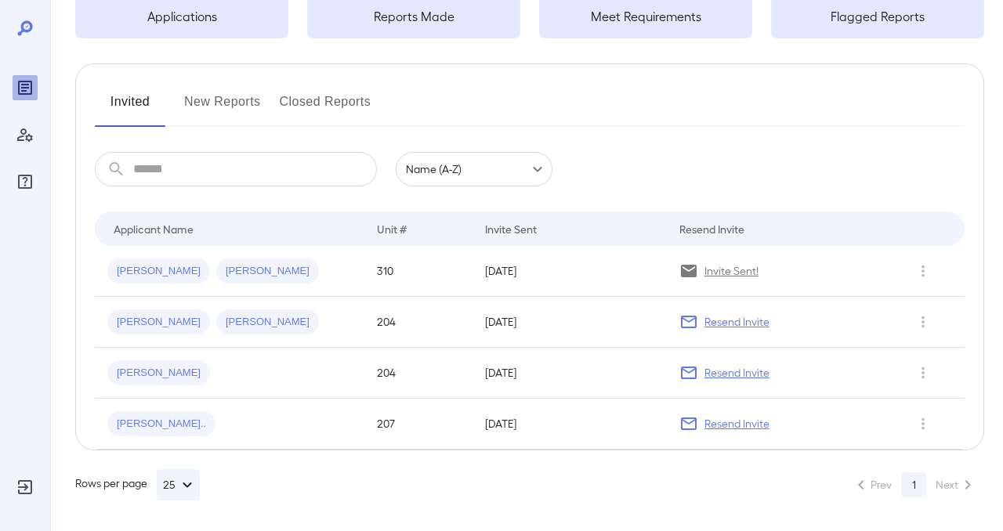
click at [321, 169] on input "text" at bounding box center [255, 169] width 244 height 34
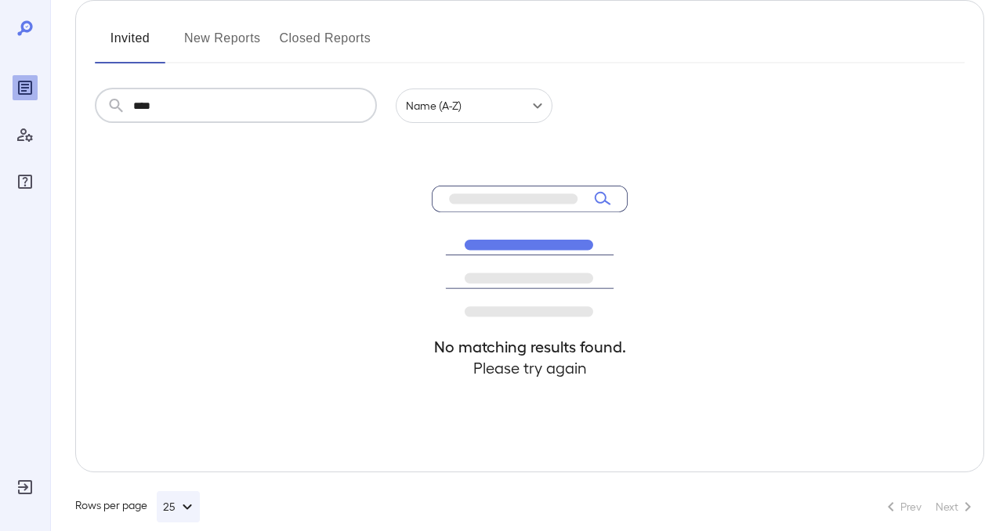
scroll to position [217, 0]
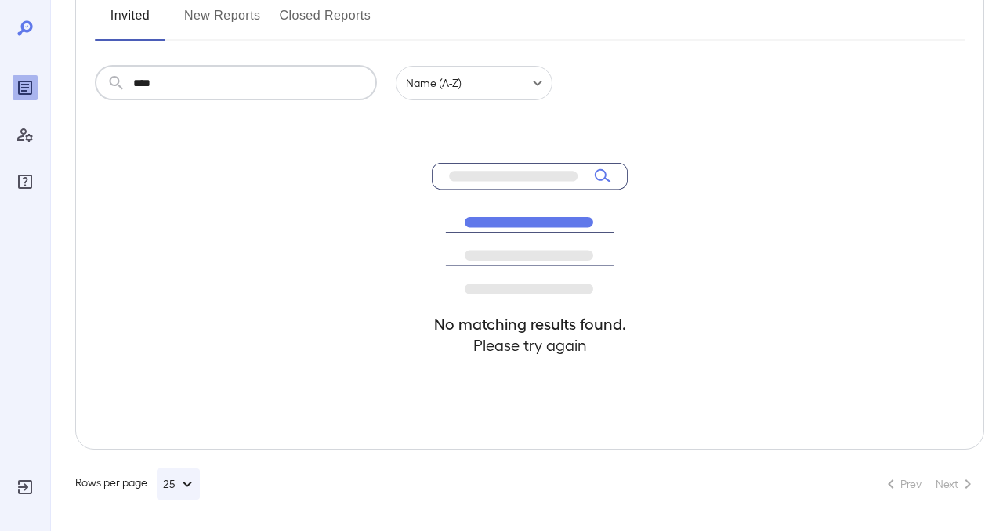
type input "****"
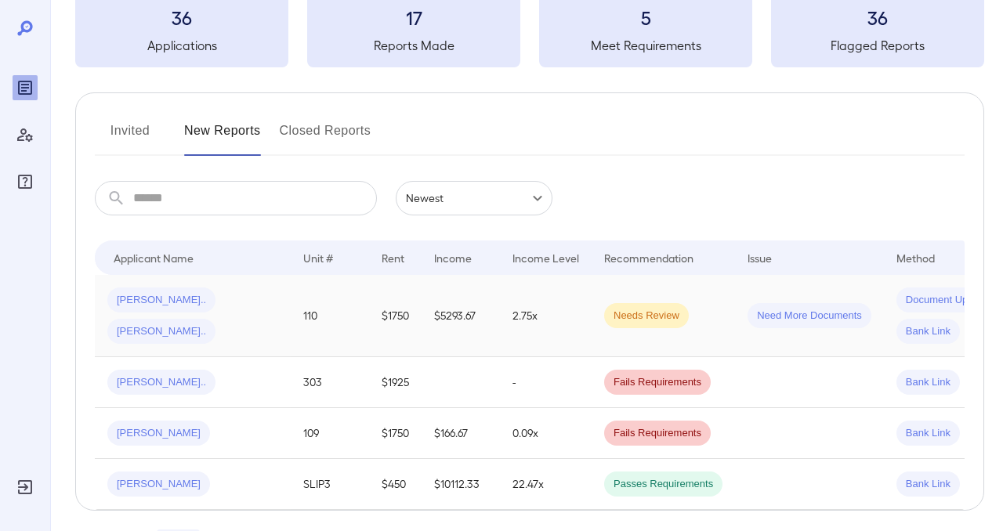
scroll to position [107, 0]
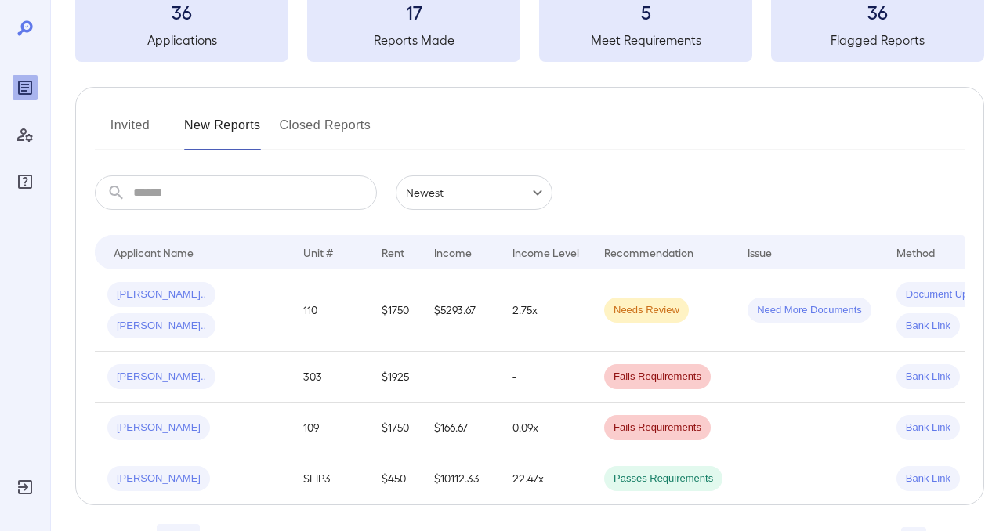
click at [877, 15] on h3 "36" at bounding box center [877, 11] width 213 height 25
click at [185, 13] on h3 "36" at bounding box center [181, 11] width 213 height 25
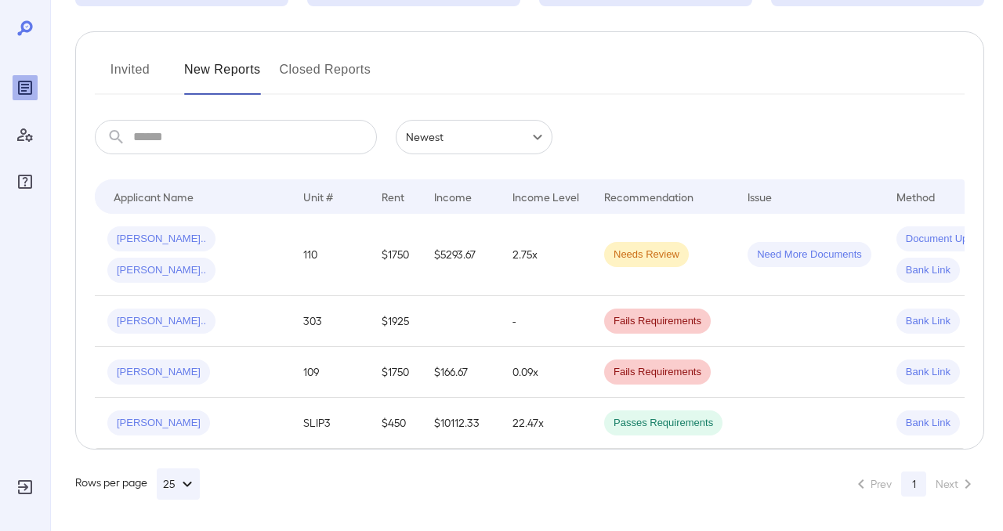
click at [197, 494] on icon "button" at bounding box center [187, 484] width 19 height 19
click at [179, 502] on p "100" at bounding box center [177, 498] width 16 height 16
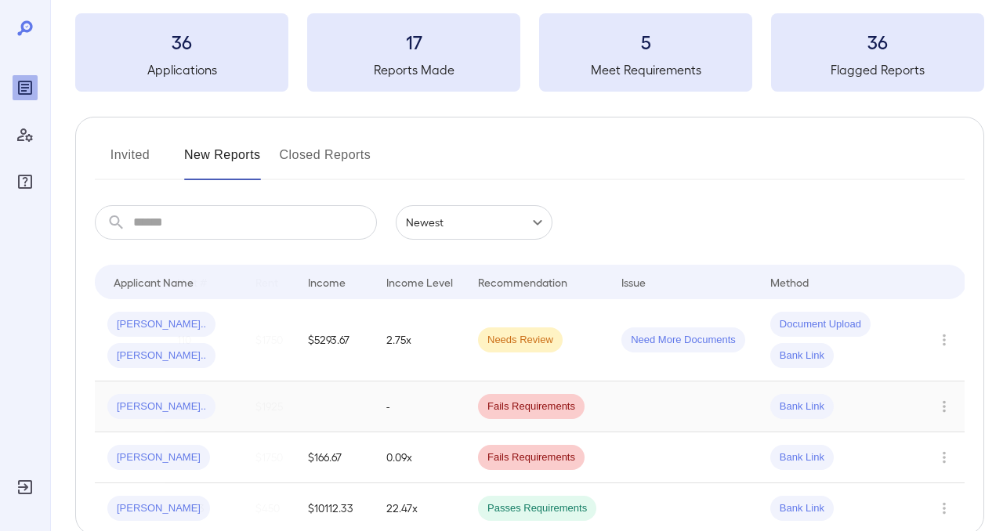
scroll to position [0, 0]
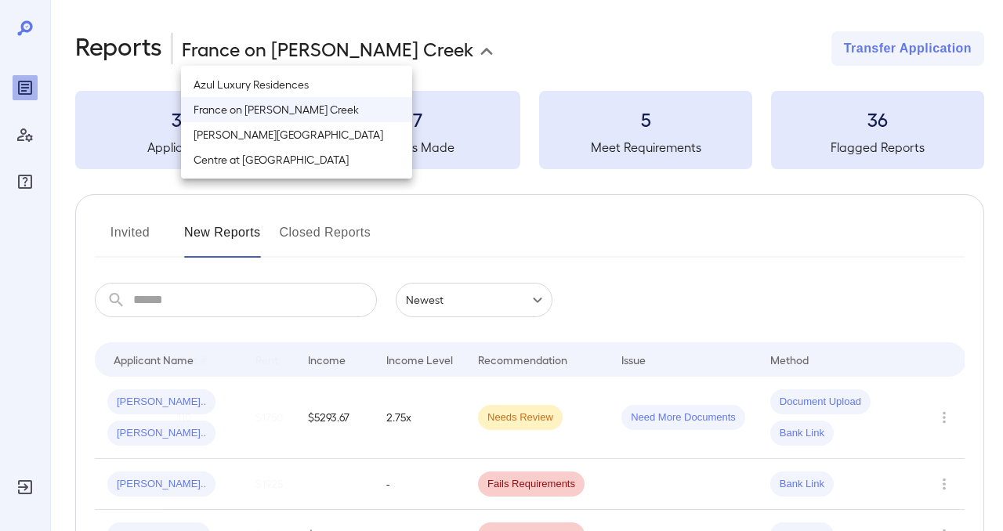
click at [330, 50] on body "**********" at bounding box center [501, 265] width 1003 height 531
click at [259, 139] on li "Haney Creek Crossing" at bounding box center [296, 134] width 231 height 25
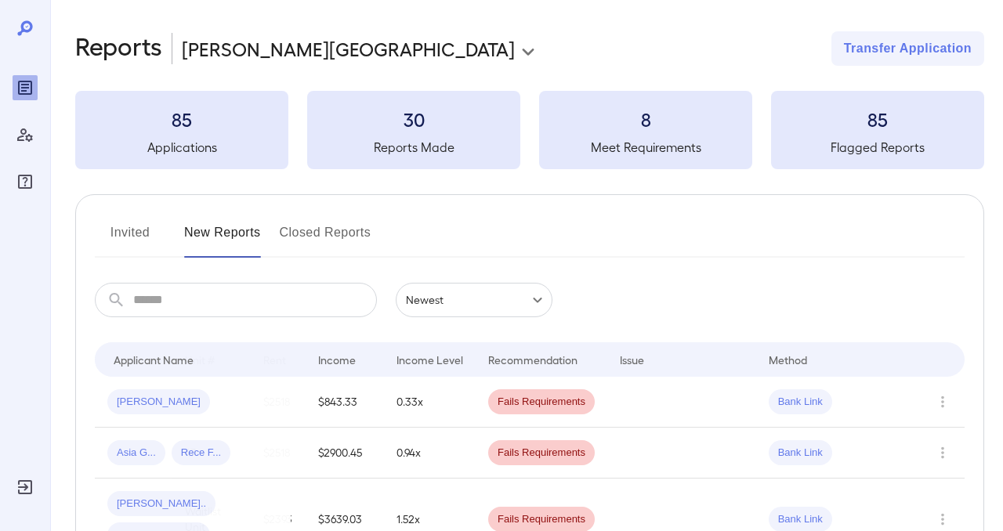
scroll to position [0, 117]
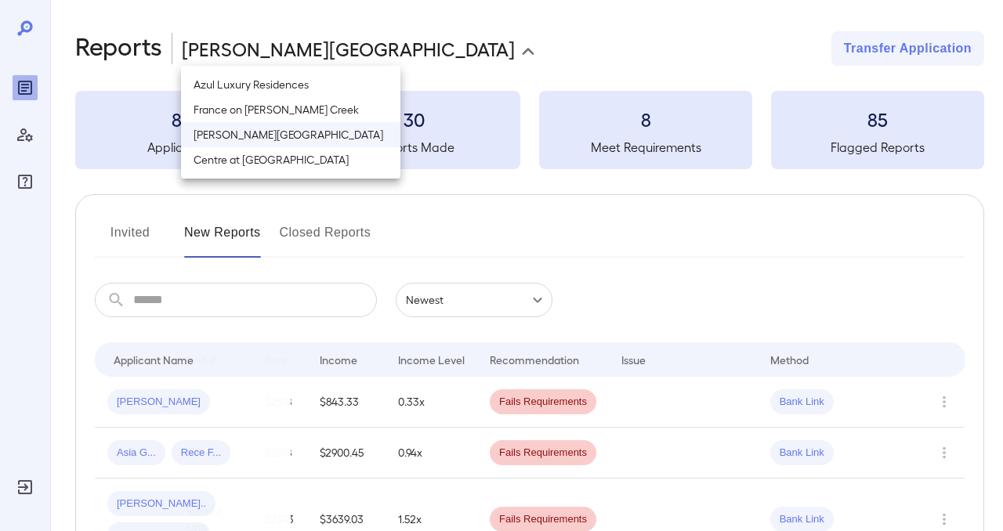
click at [376, 52] on body "**********" at bounding box center [501, 265] width 1003 height 531
click at [339, 105] on li "France on [PERSON_NAME] Creek" at bounding box center [290, 109] width 219 height 25
type input "**********"
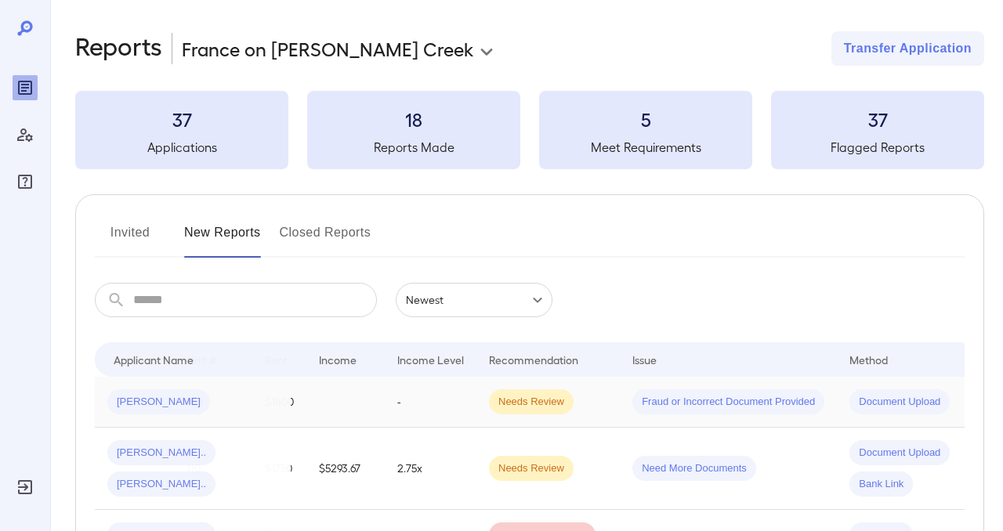
click at [880, 401] on span "Document Upload" at bounding box center [899, 402] width 100 height 15
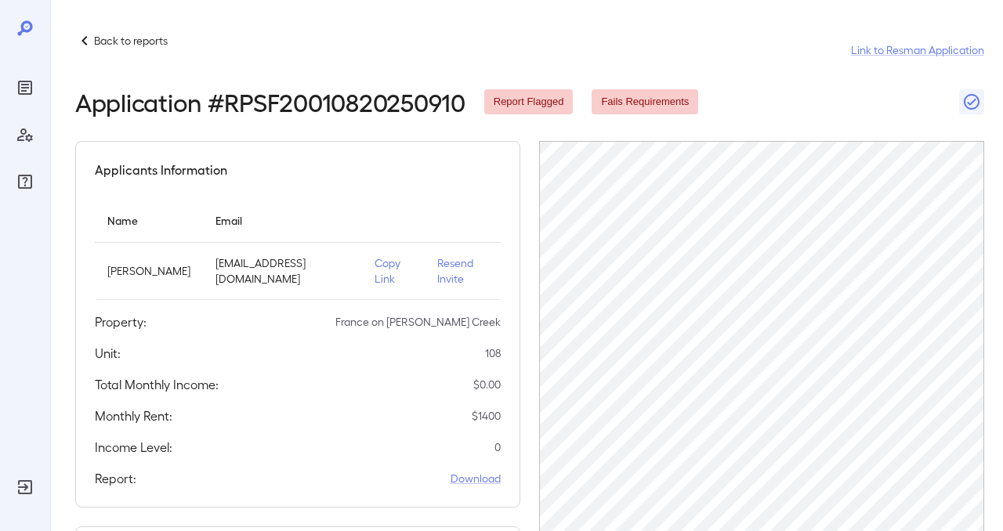
click at [439, 263] on p "Resend Invite" at bounding box center [462, 270] width 51 height 31
click at [443, 263] on p "Resend Invite" at bounding box center [462, 270] width 51 height 31
click at [972, 95] on icon "button" at bounding box center [972, 102] width 16 height 16
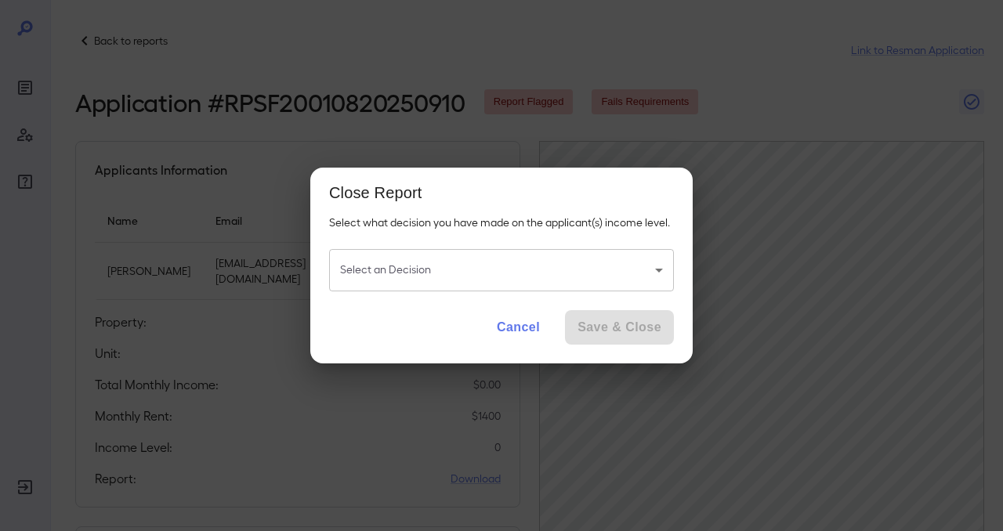
click at [512, 331] on button "Cancel" at bounding box center [518, 327] width 68 height 34
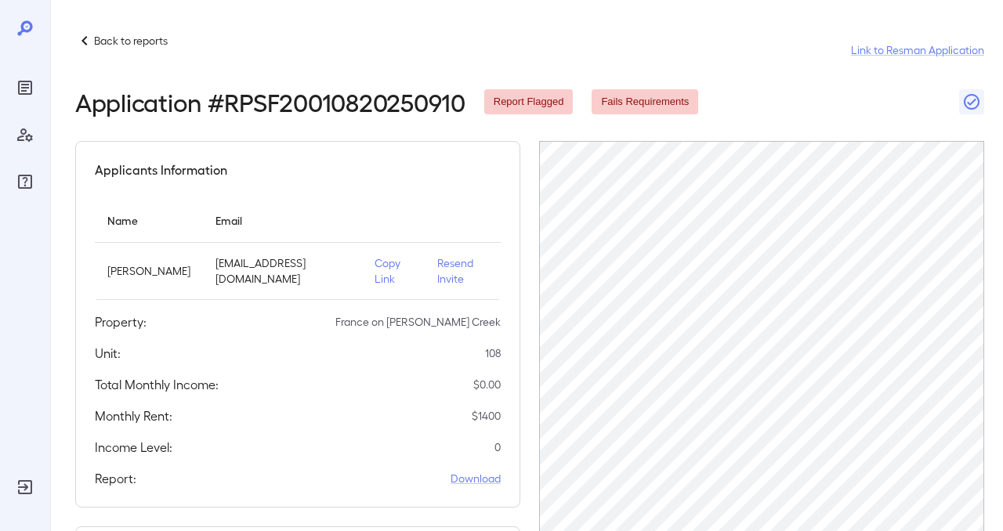
click at [24, 83] on icon "Reports" at bounding box center [25, 87] width 19 height 19
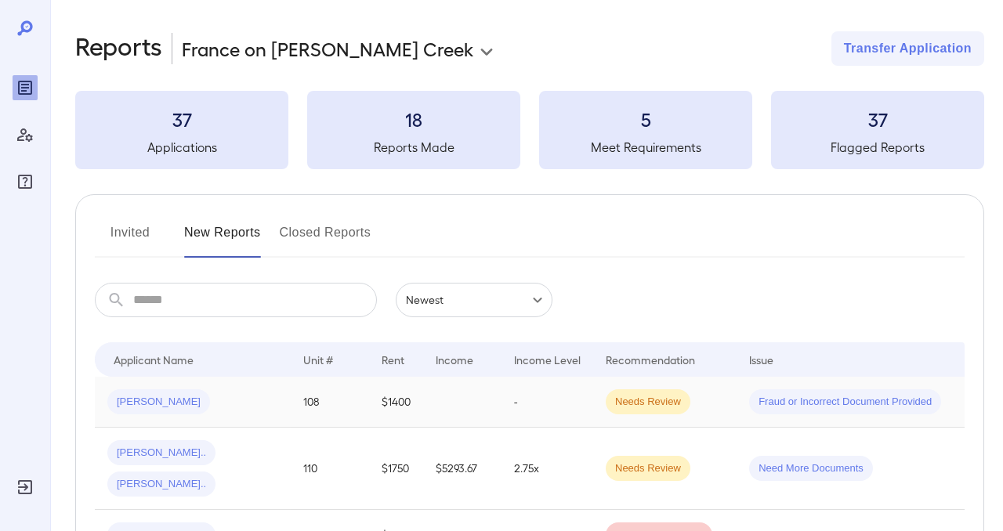
click at [852, 406] on span "Fraud or Incorrect Document Provided" at bounding box center [845, 402] width 192 height 15
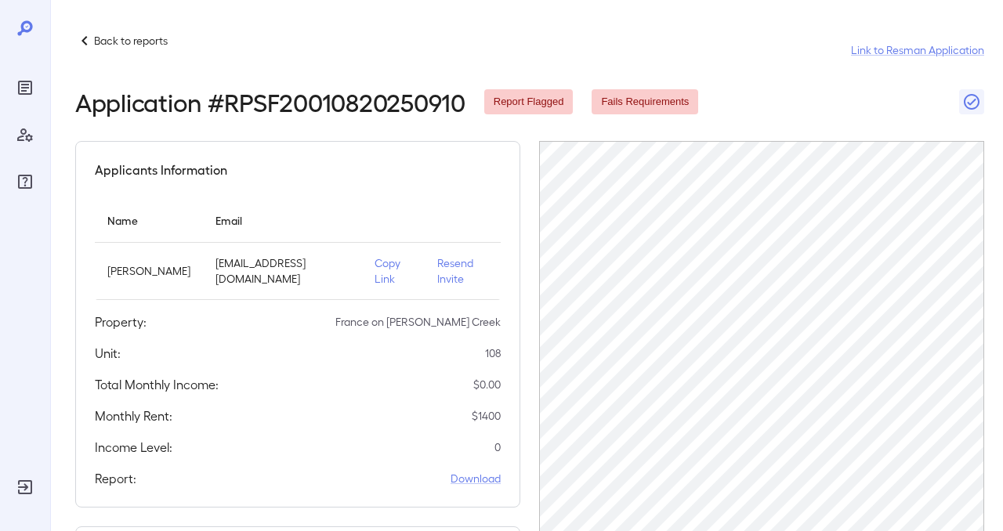
click at [105, 47] on p "Back to reports" at bounding box center [131, 41] width 74 height 16
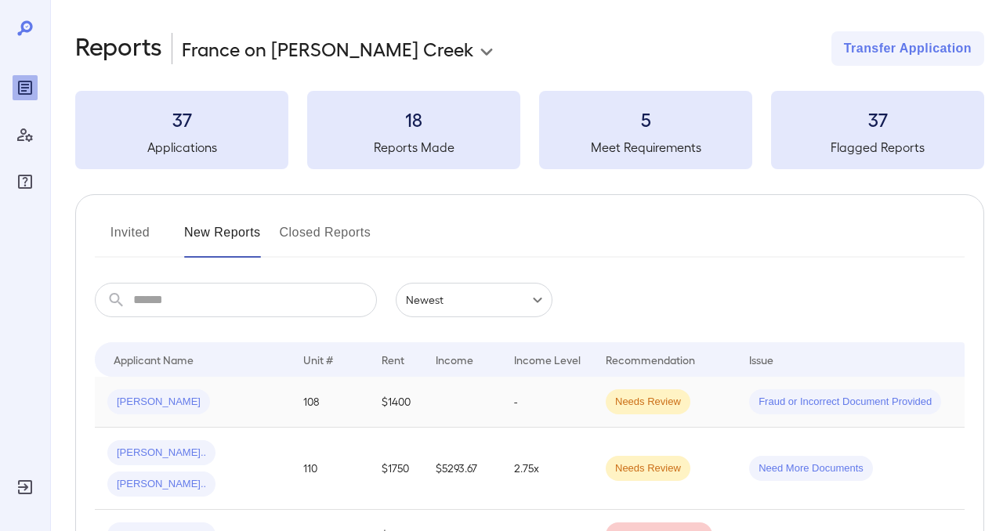
click at [152, 396] on span "Jennifer B..." at bounding box center [158, 402] width 103 height 15
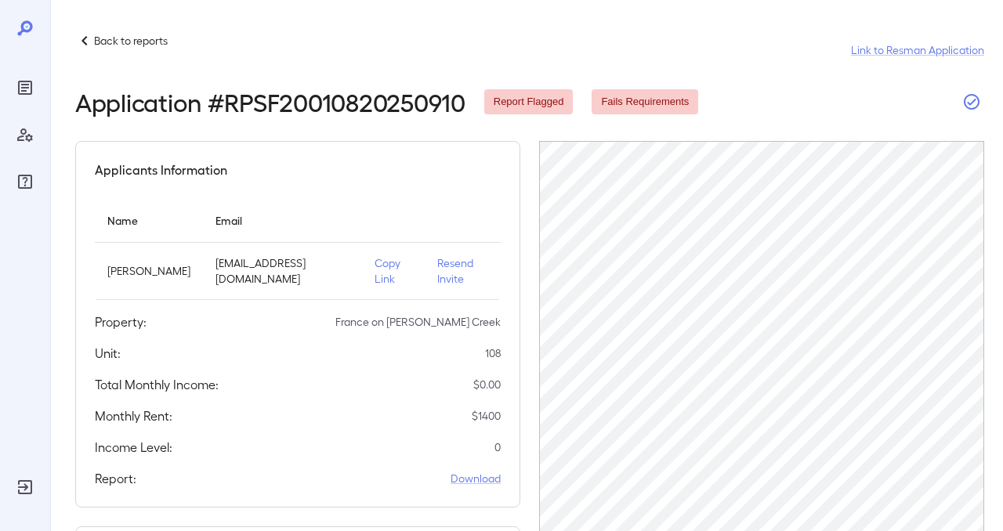
click at [964, 101] on icon "button" at bounding box center [972, 102] width 16 height 16
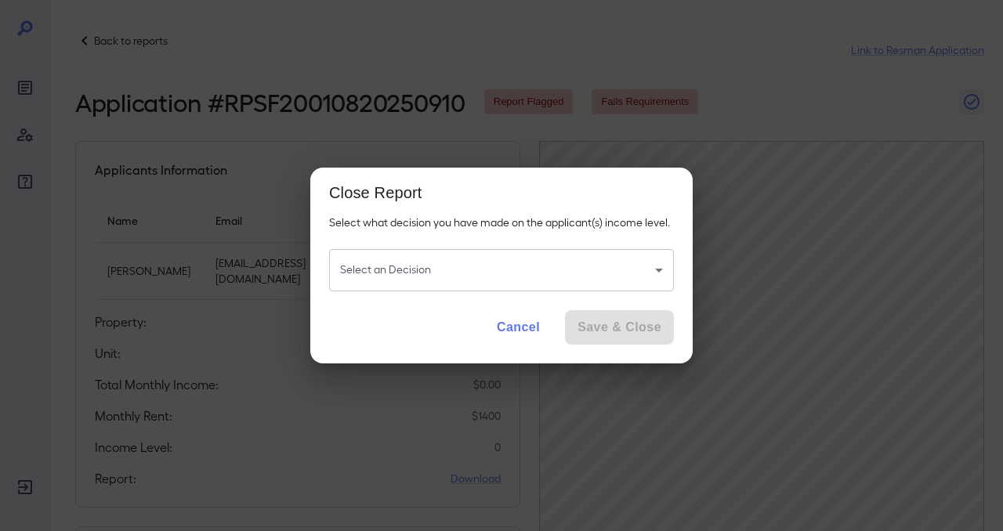
click at [512, 320] on button "Cancel" at bounding box center [518, 327] width 68 height 34
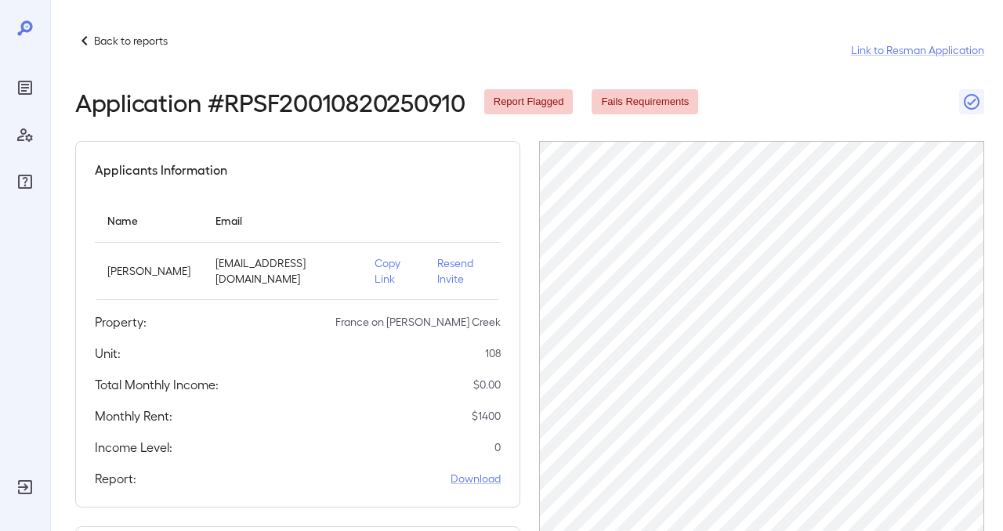
click at [437, 264] on p "Resend Invite" at bounding box center [462, 270] width 51 height 31
click at [451, 264] on p "Resend Invite" at bounding box center [462, 270] width 51 height 31
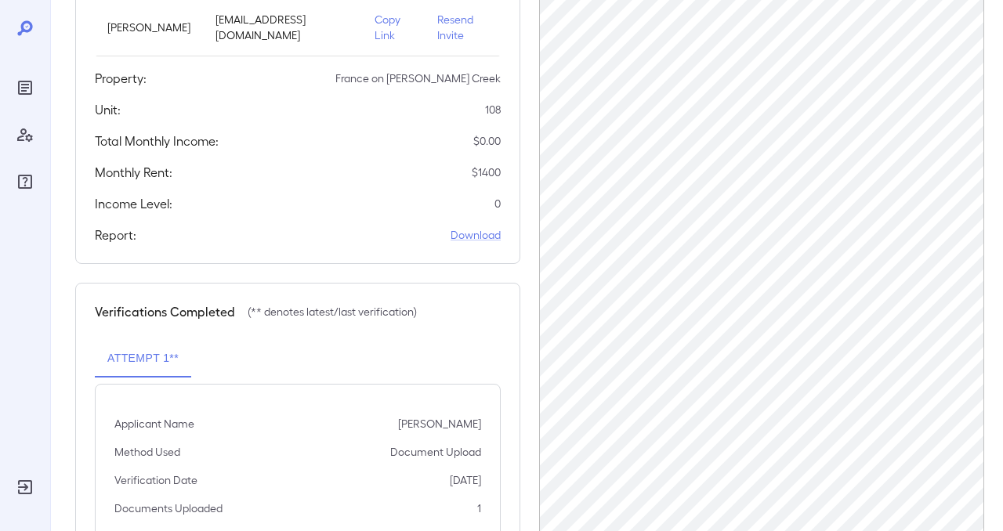
scroll to position [340, 0]
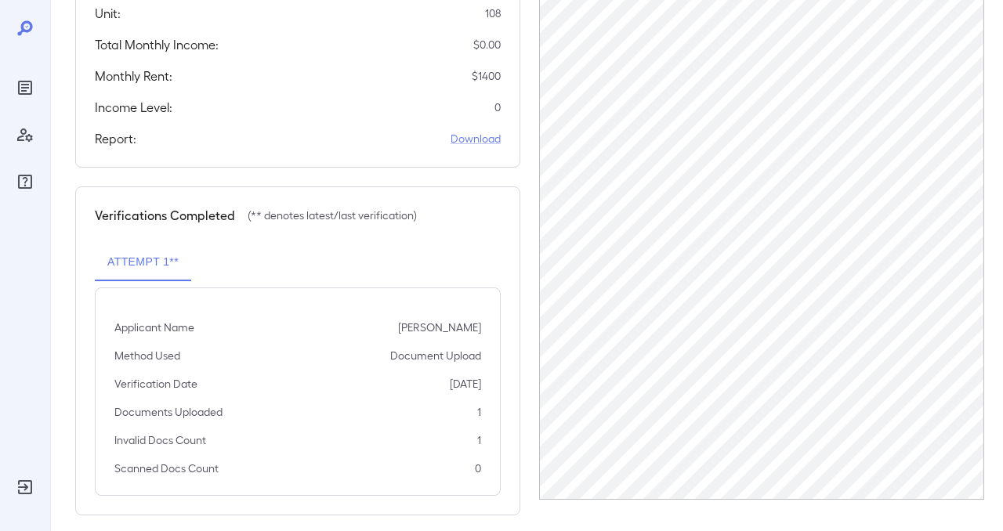
click at [24, 131] on icon "Manage Users" at bounding box center [25, 134] width 19 height 19
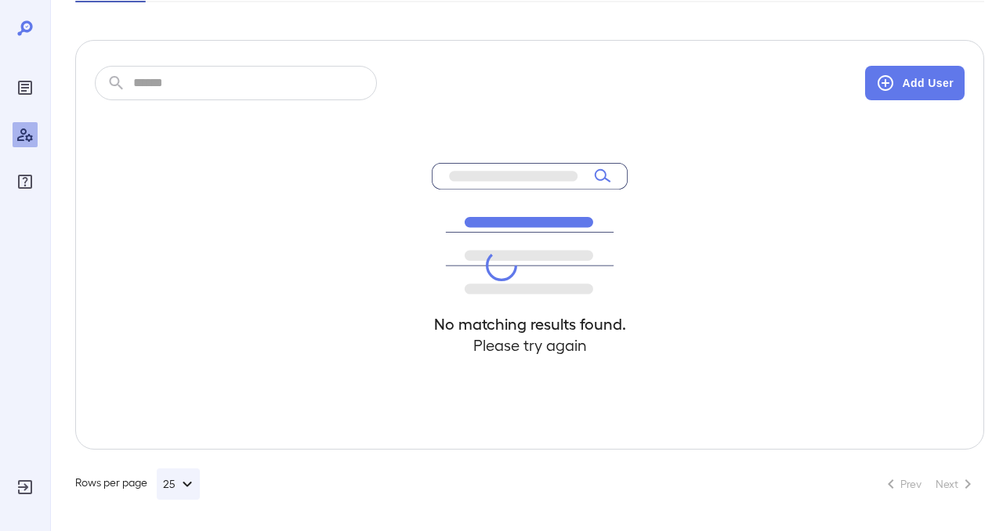
scroll to position [340, 0]
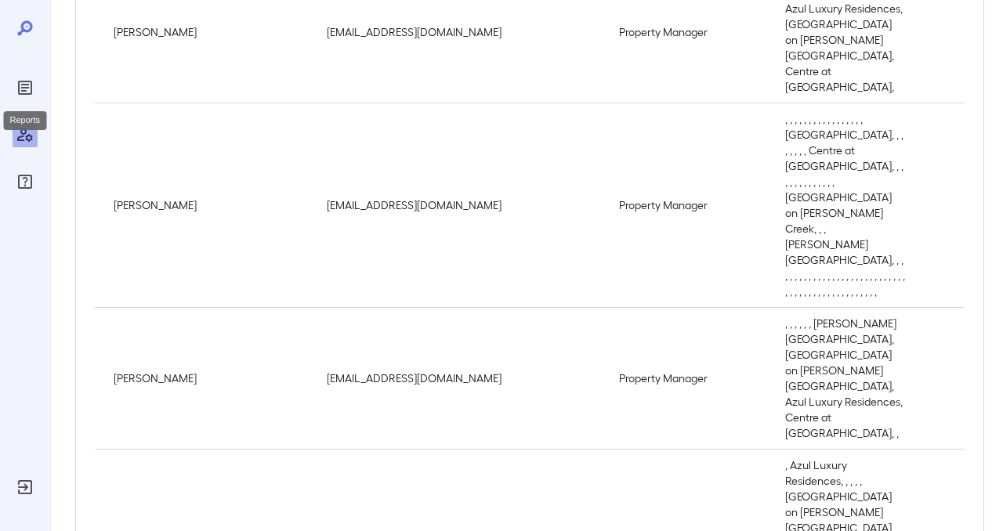
click at [28, 96] on icon "Reports" at bounding box center [25, 87] width 19 height 19
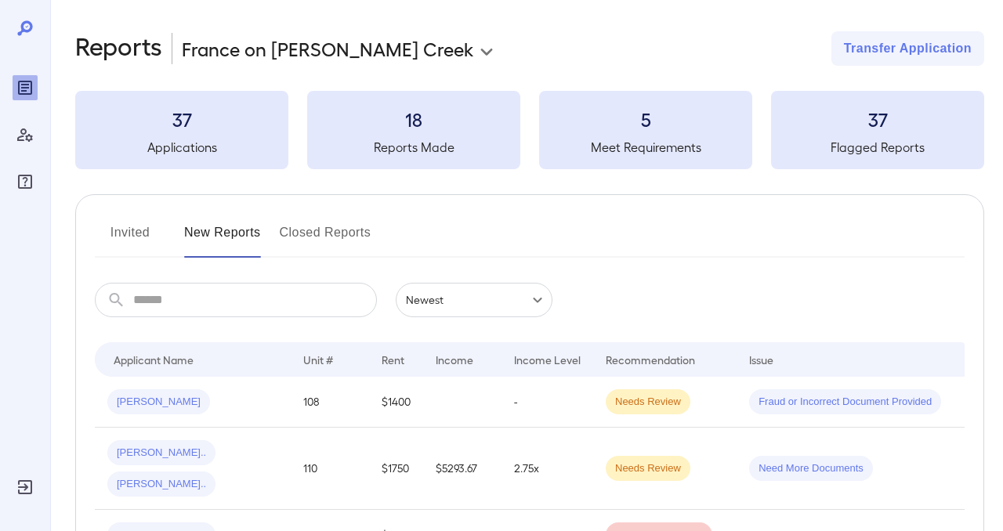
click at [404, 50] on body "**********" at bounding box center [501, 265] width 1003 height 531
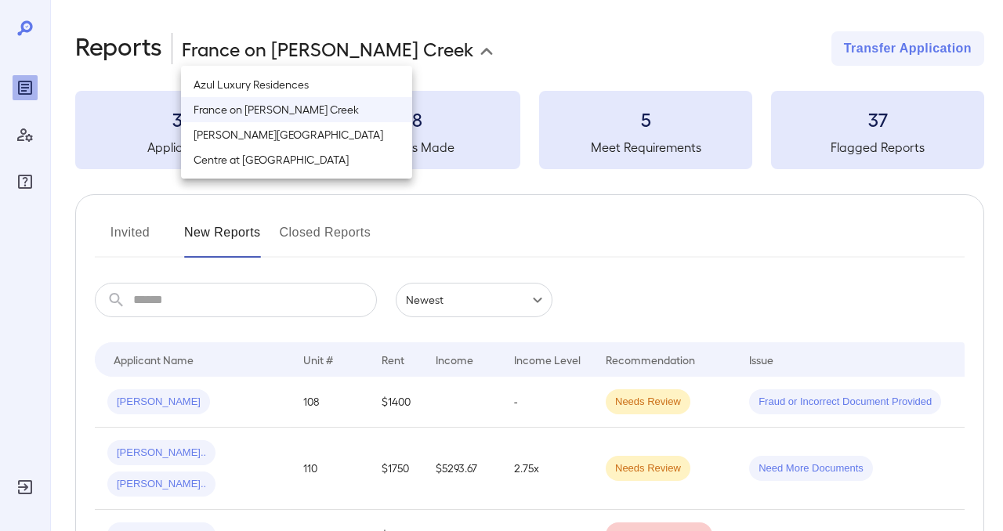
click at [34, 28] on div at bounding box center [501, 265] width 1003 height 531
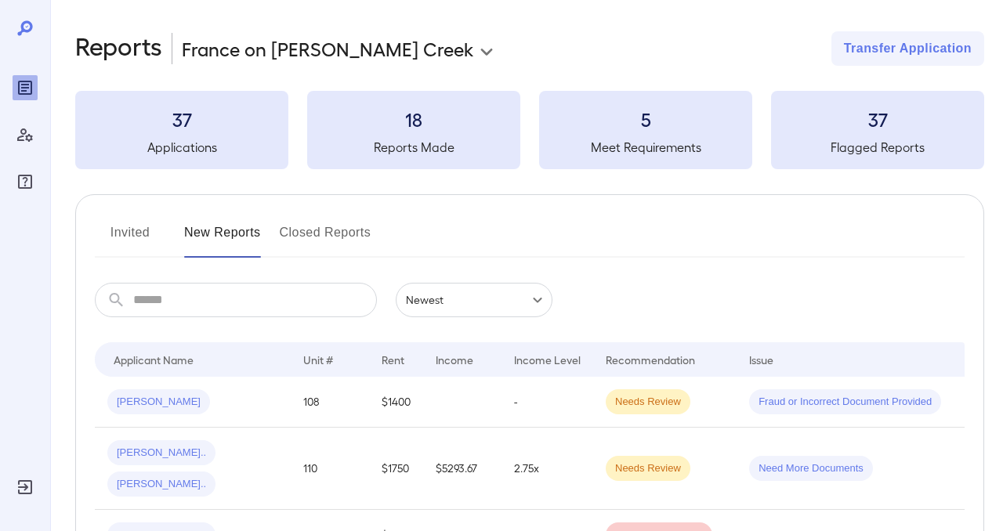
click at [21, 23] on icon at bounding box center [25, 28] width 19 height 19
click at [27, 136] on icon "Manage Users" at bounding box center [25, 134] width 16 height 13
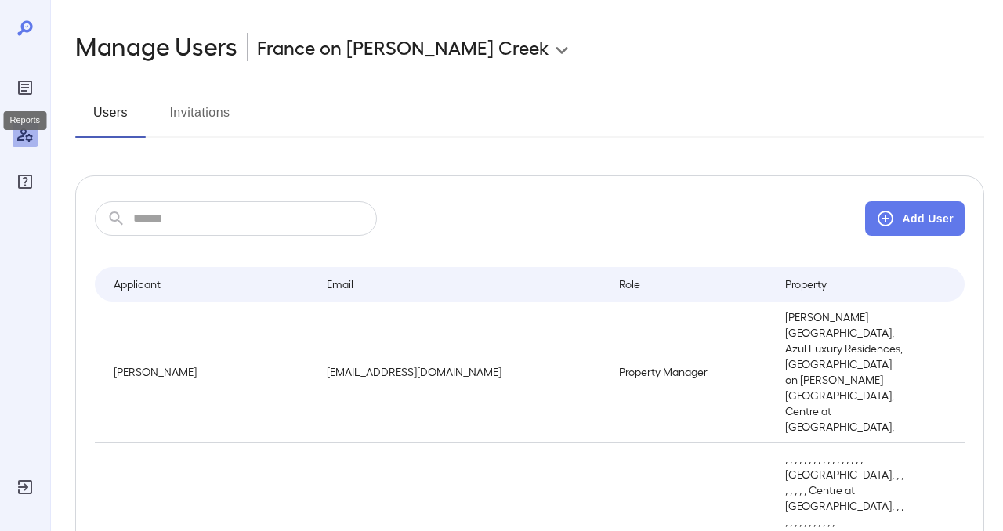
click at [29, 89] on icon "Reports" at bounding box center [25, 87] width 19 height 19
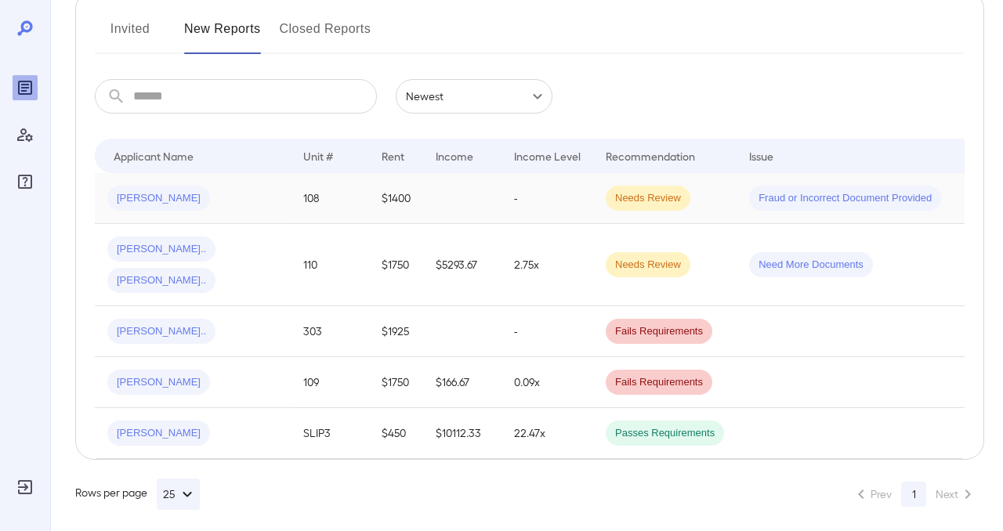
scroll to position [214, 0]
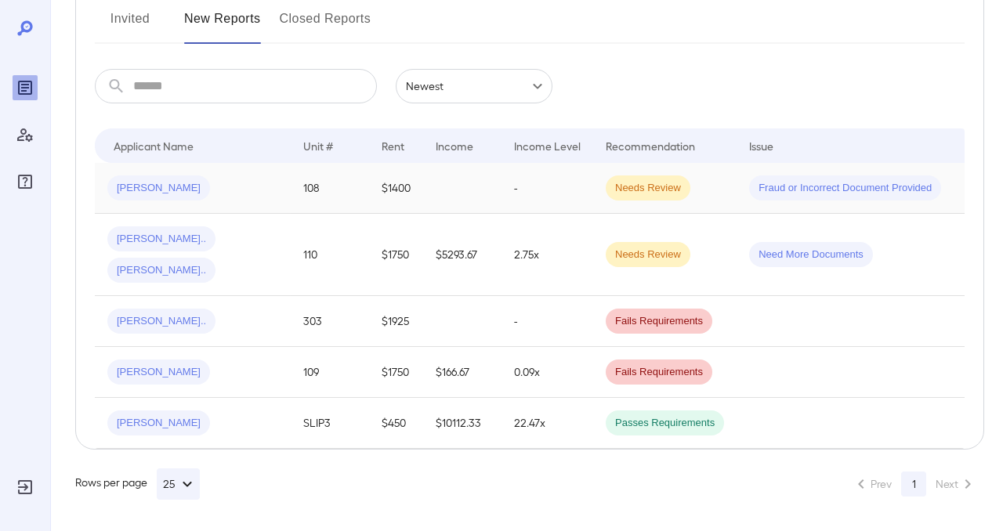
click at [808, 199] on div "Fraud or Incorrect Document Provided" at bounding box center [845, 187] width 192 height 25
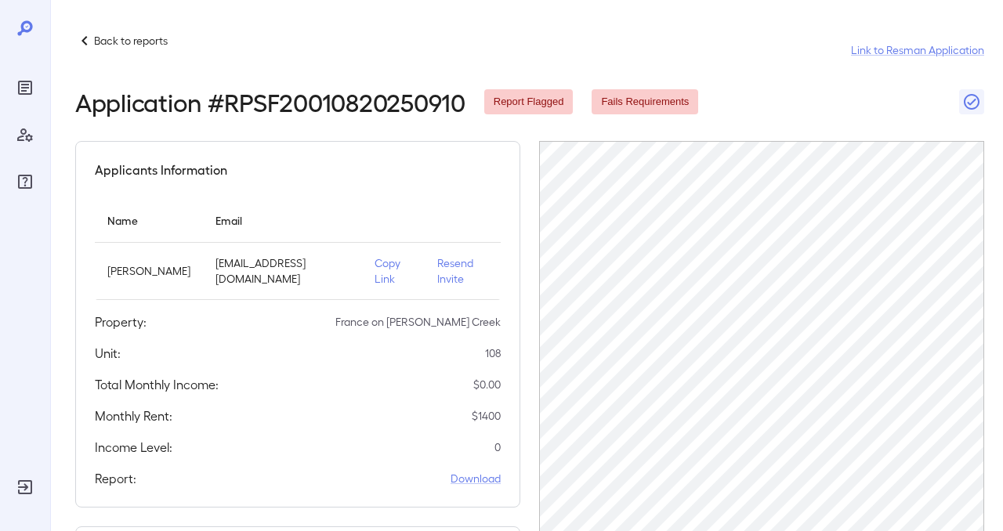
click at [151, 47] on p "Back to reports" at bounding box center [131, 41] width 74 height 16
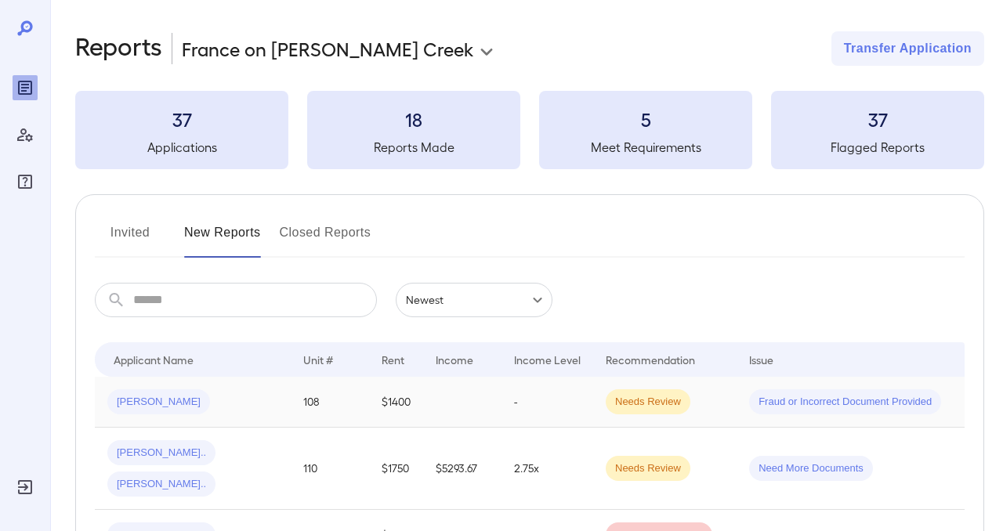
click at [341, 398] on td "108" at bounding box center [330, 402] width 78 height 51
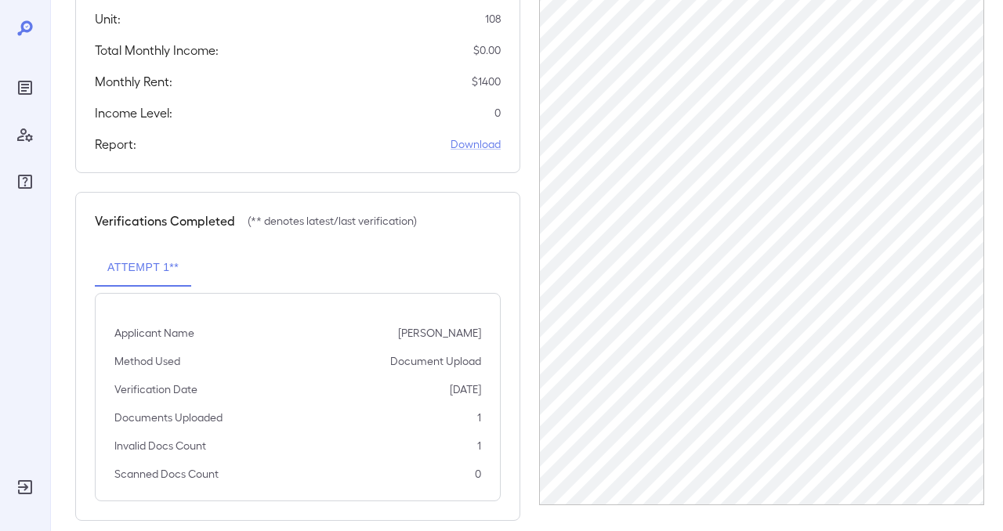
scroll to position [340, 0]
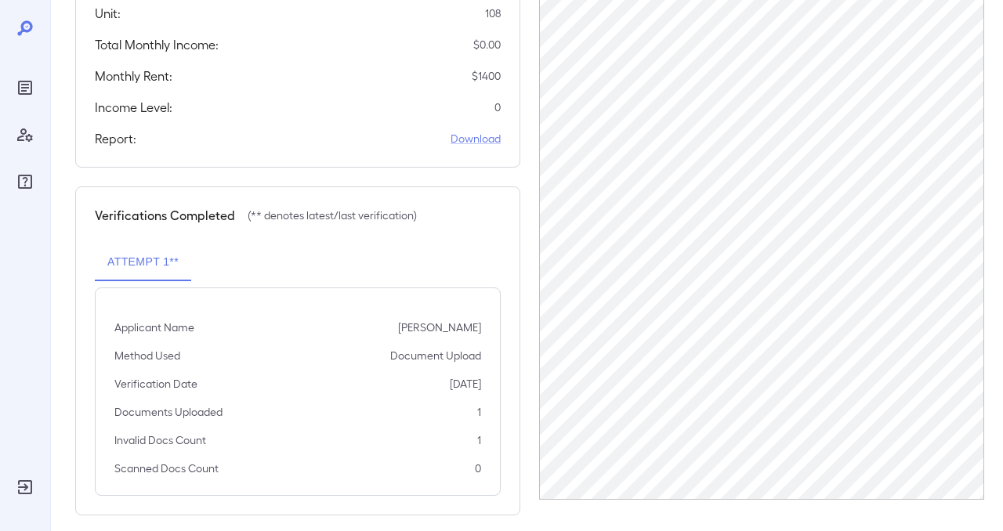
click at [20, 23] on icon at bounding box center [25, 28] width 19 height 19
click at [295, 208] on p "(** denotes latest/last verification)" at bounding box center [332, 216] width 169 height 16
click at [142, 244] on button "Attempt 1**" at bounding box center [143, 263] width 96 height 38
click at [137, 248] on button "Attempt 1**" at bounding box center [143, 263] width 96 height 38
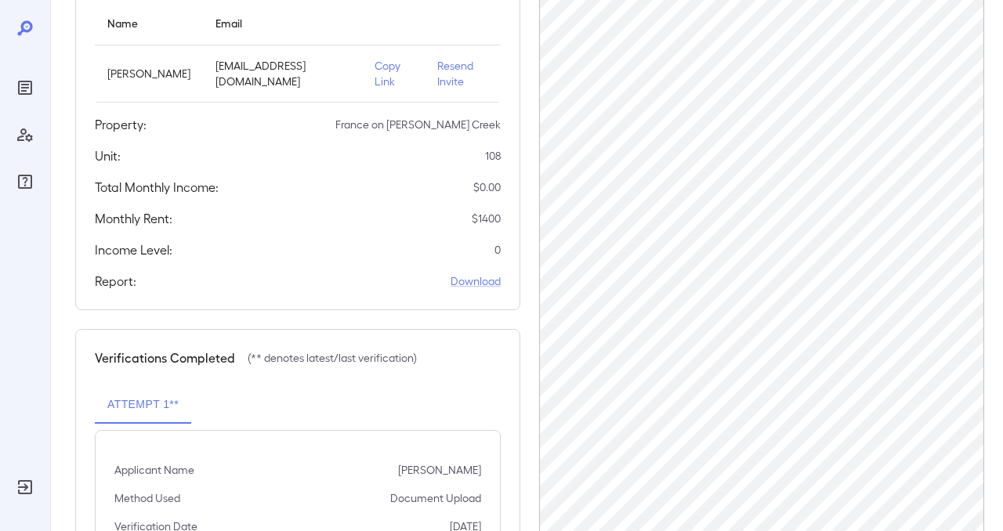
scroll to position [0, 0]
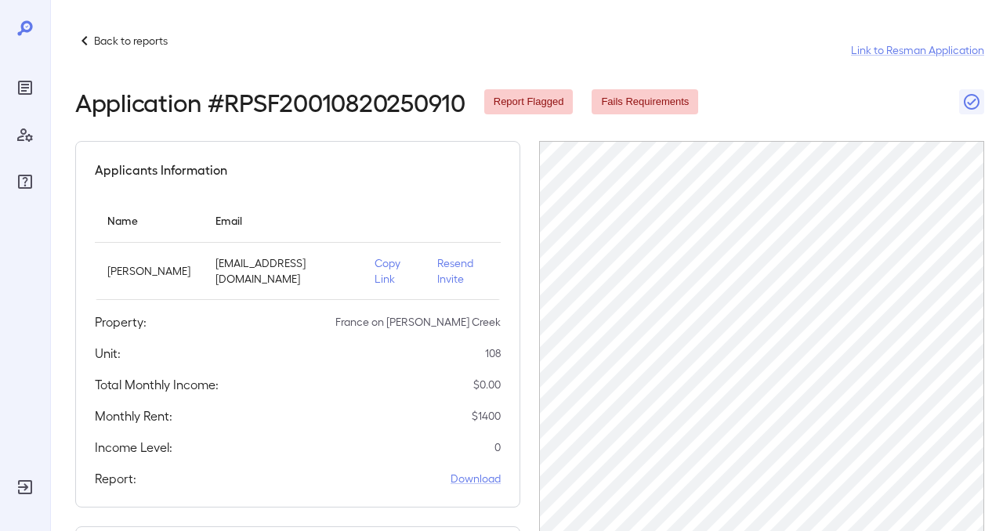
click at [622, 96] on span "Fails Requirements" at bounding box center [644, 102] width 107 height 15
click at [14, 90] on div "Reports" at bounding box center [25, 87] width 25 height 25
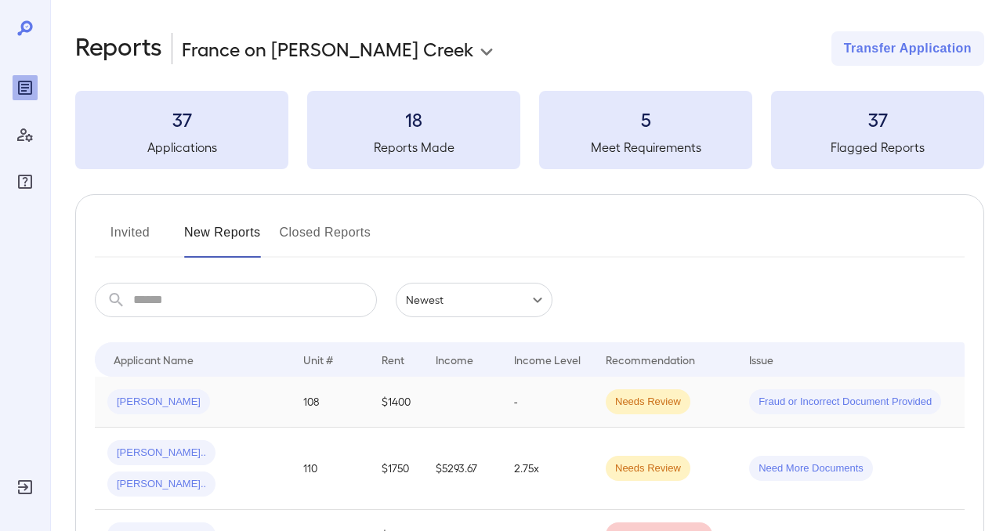
click at [129, 408] on span "Jennifer B..." at bounding box center [158, 402] width 103 height 15
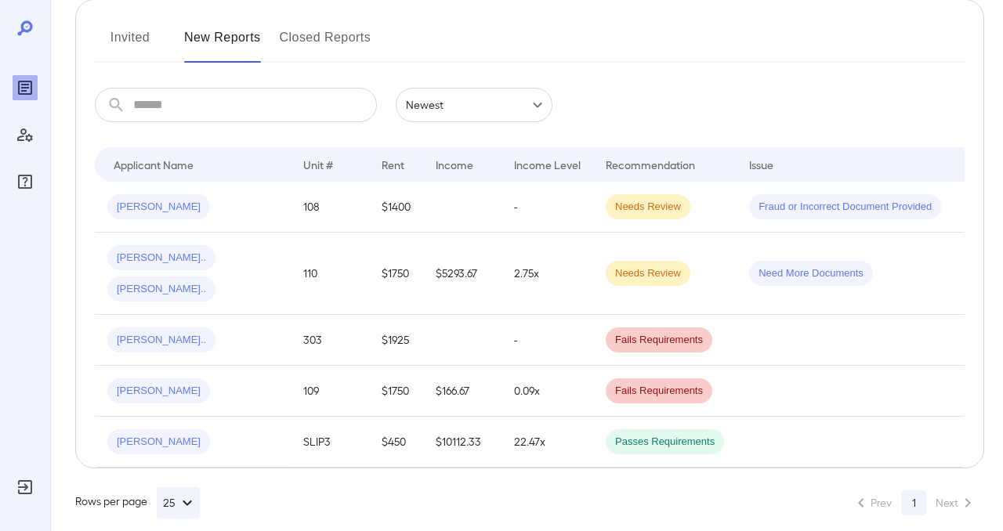
scroll to position [197, 0]
click at [819, 198] on span "Fraud or Incorrect Document Provided" at bounding box center [845, 205] width 192 height 15
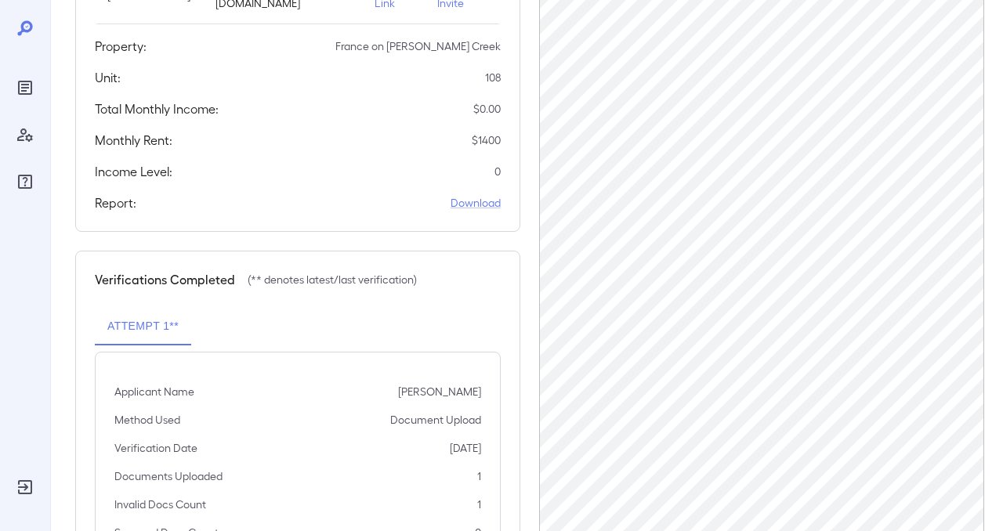
scroll to position [340, 0]
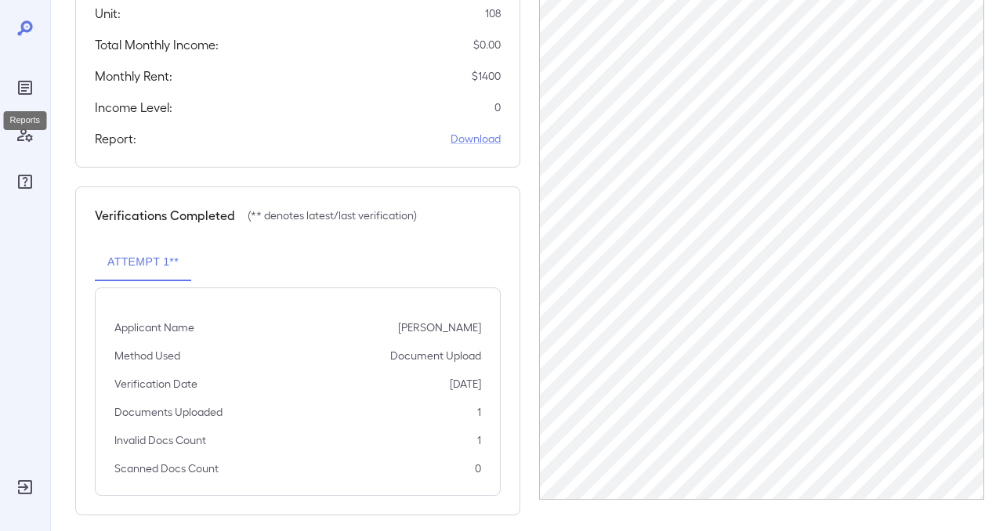
click at [35, 96] on div "Reports" at bounding box center [25, 87] width 25 height 25
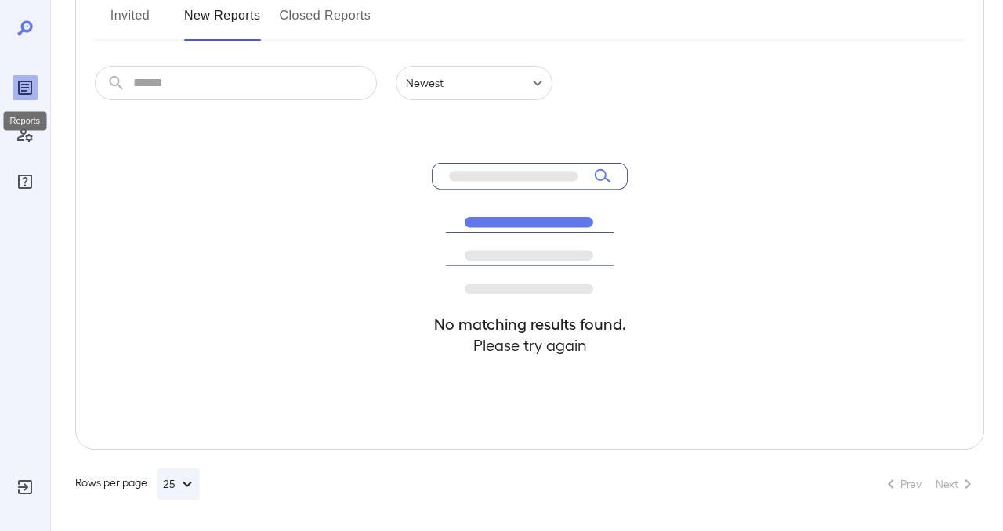
scroll to position [214, 0]
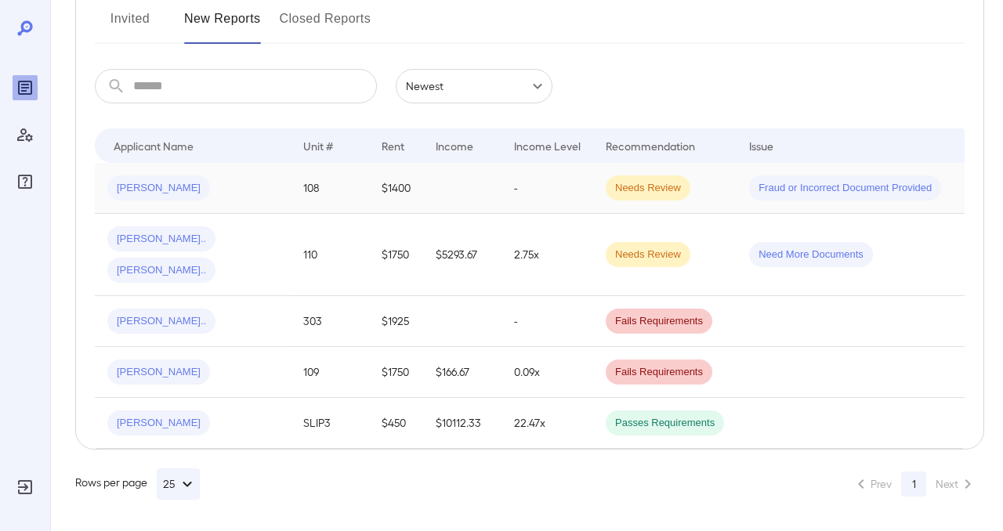
click at [660, 190] on span "Needs Review" at bounding box center [648, 188] width 85 height 15
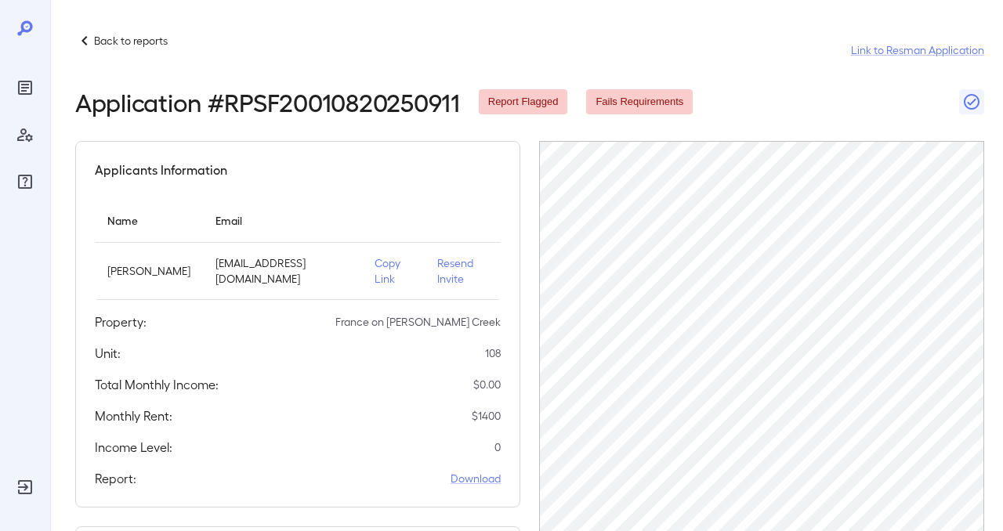
click at [20, 89] on icon "Reports" at bounding box center [25, 87] width 19 height 19
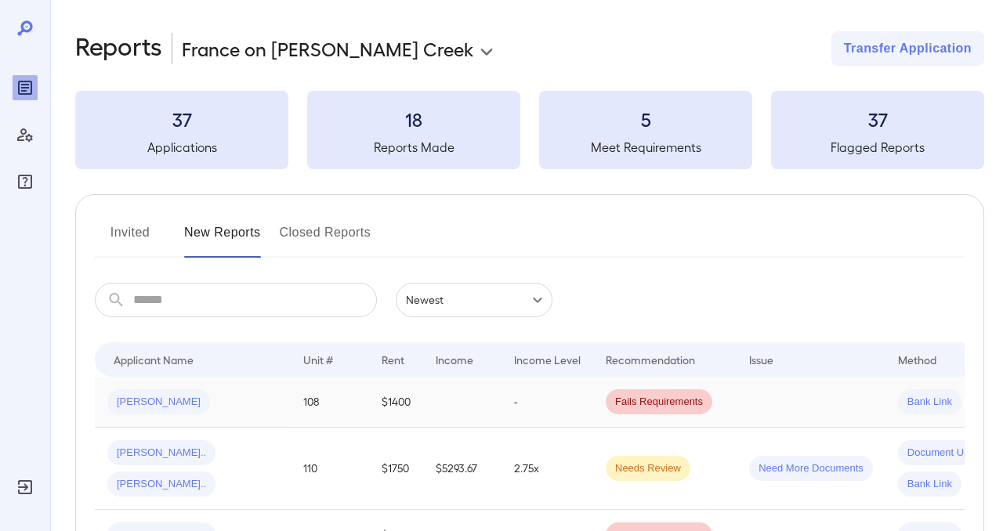
click at [668, 402] on span "Fails Requirements" at bounding box center [659, 402] width 107 height 15
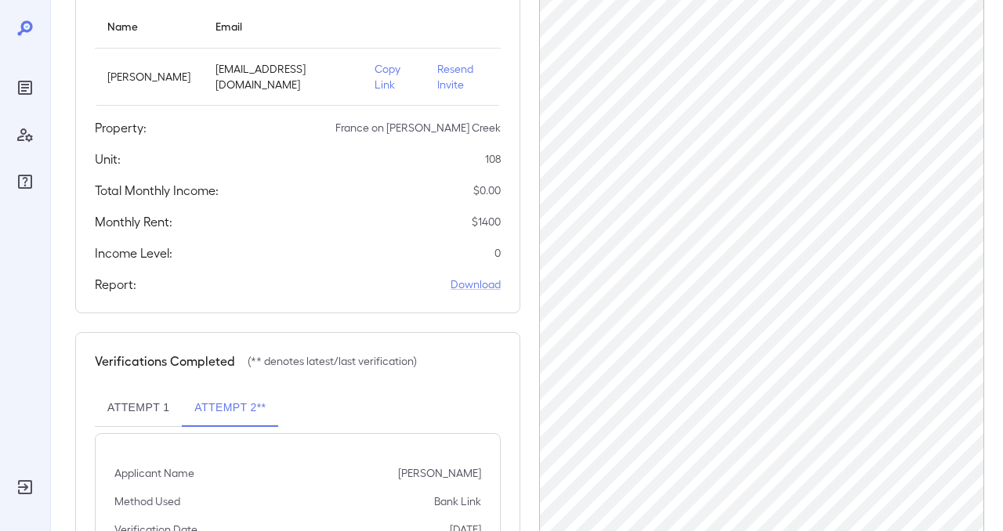
scroll to position [255, 0]
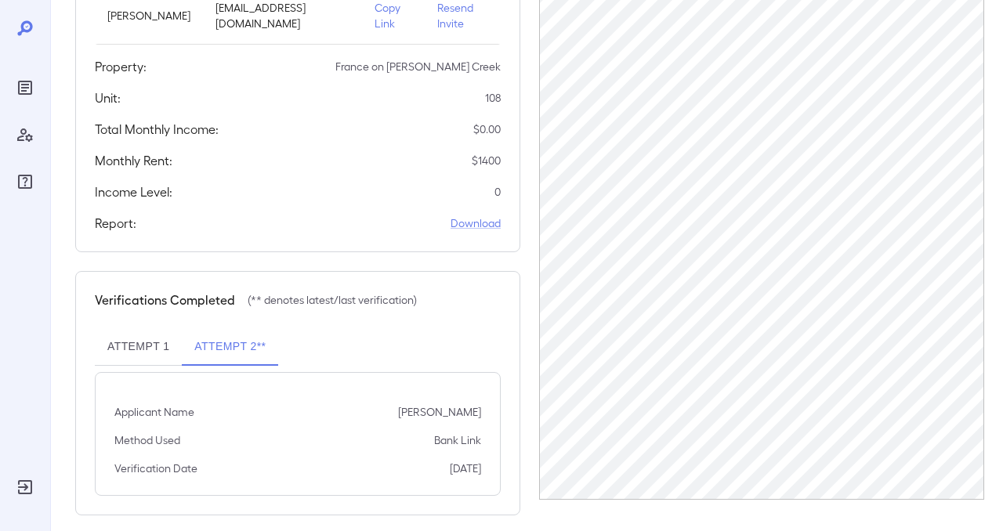
click at [136, 331] on button "Attempt 1" at bounding box center [138, 347] width 87 height 38
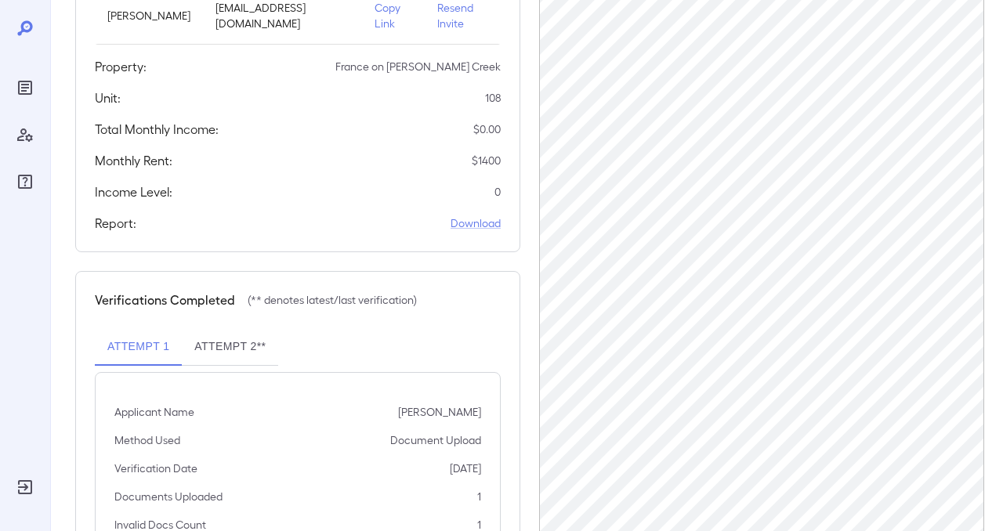
click at [201, 337] on button "Attempt 2**" at bounding box center [230, 347] width 96 height 38
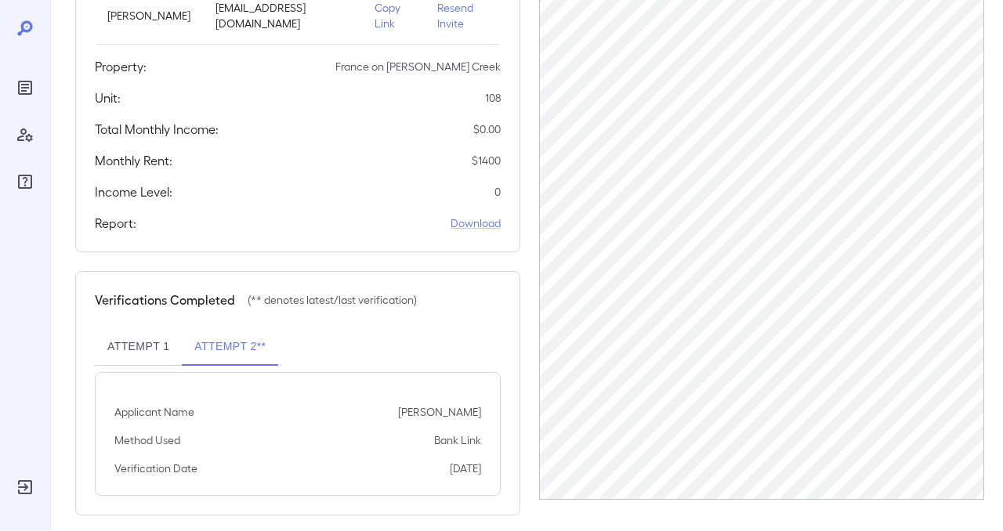
click at [150, 335] on button "Attempt 1" at bounding box center [138, 347] width 87 height 38
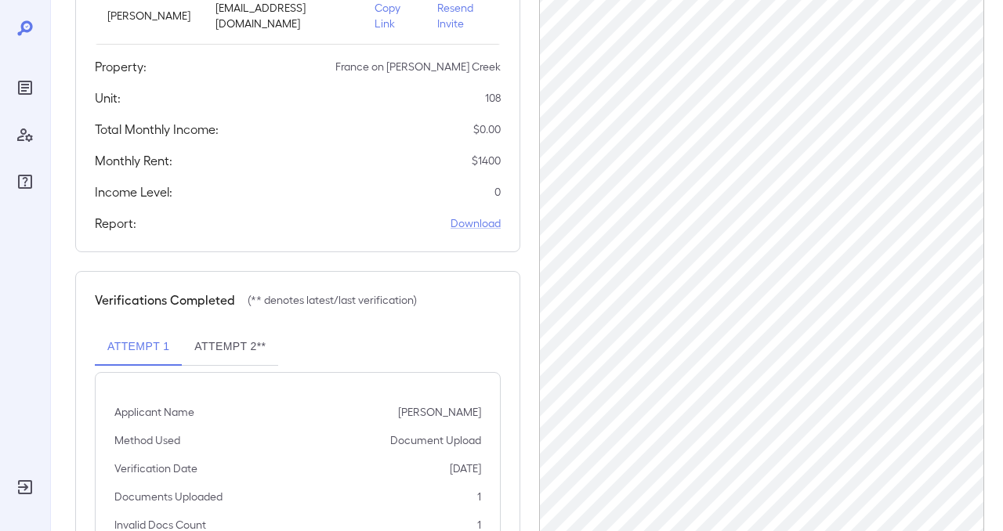
click at [241, 328] on button "Attempt 2**" at bounding box center [230, 347] width 96 height 38
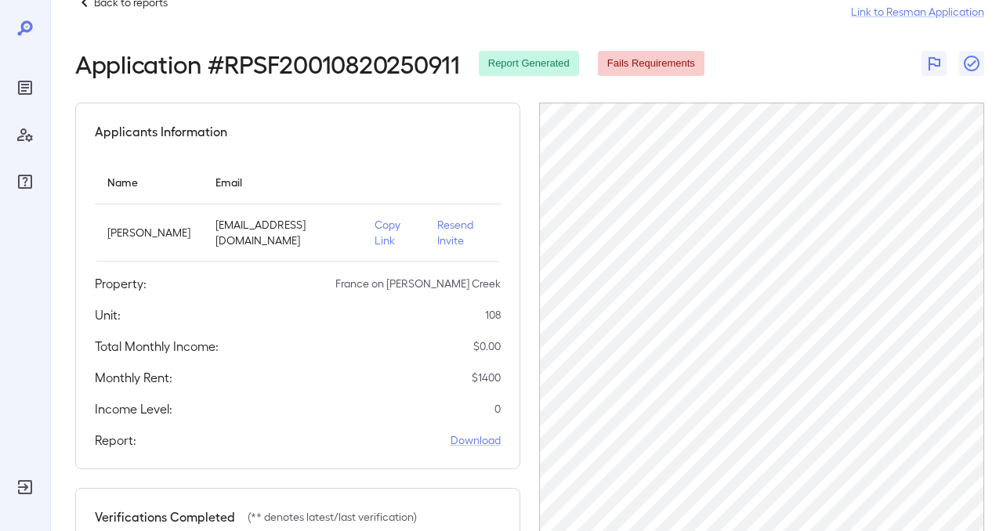
scroll to position [0, 0]
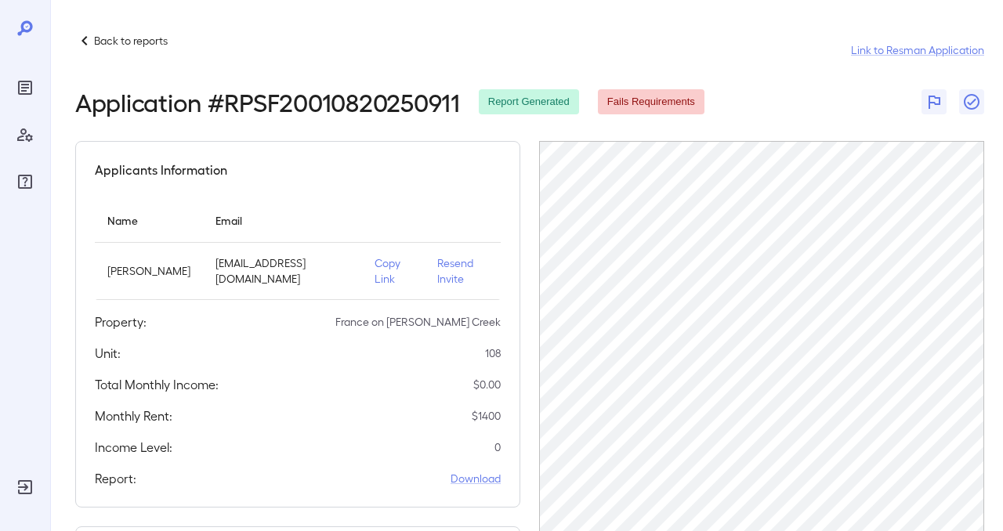
click at [667, 103] on span "Fails Requirements" at bounding box center [651, 102] width 107 height 15
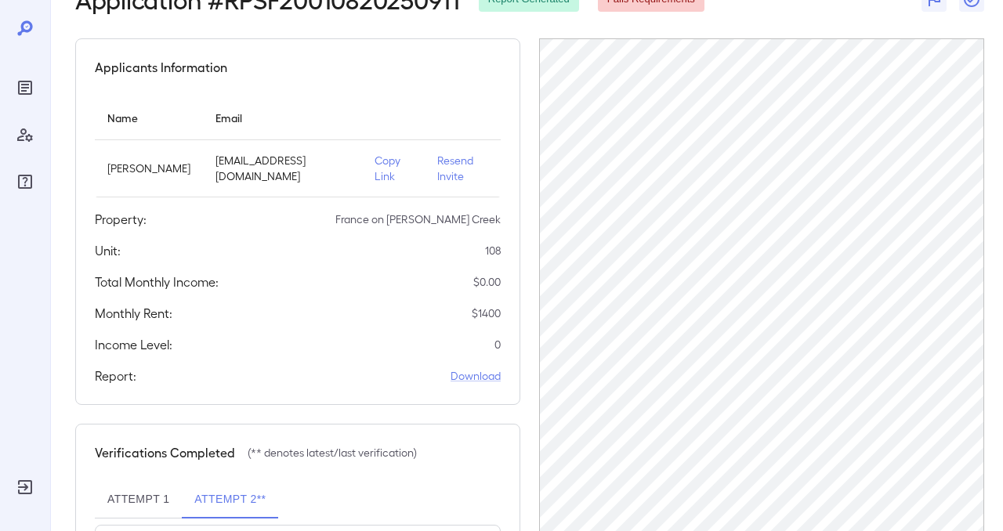
scroll to position [255, 0]
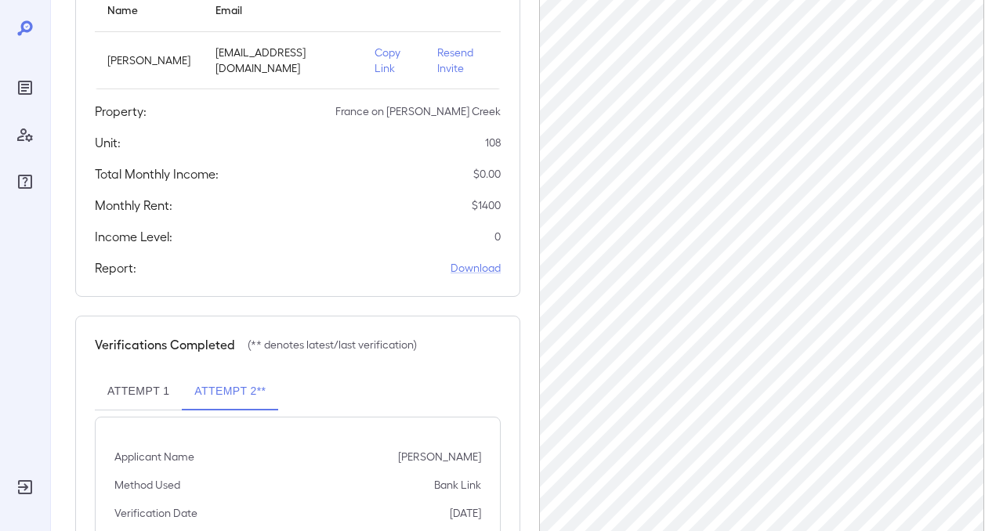
scroll to position [255, 0]
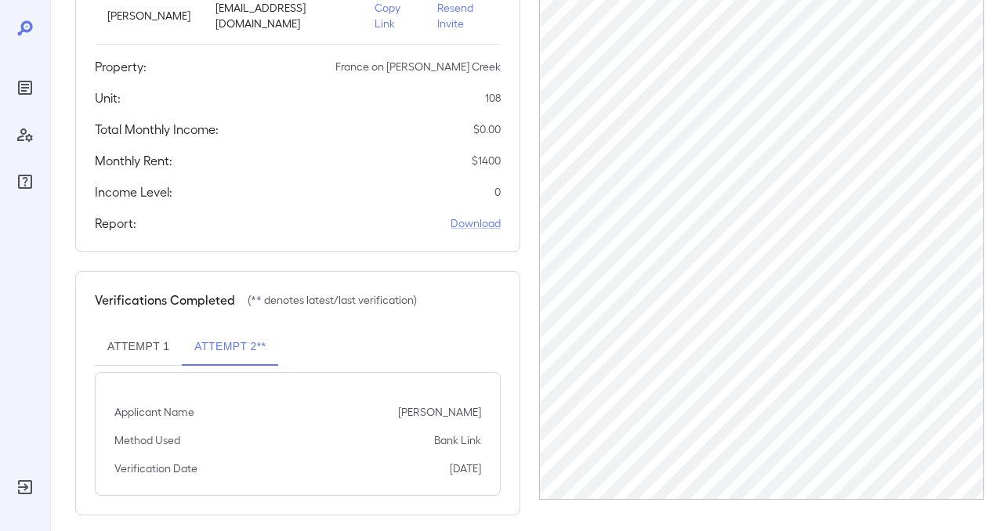
click at [25, 85] on icon "Reports" at bounding box center [25, 87] width 19 height 19
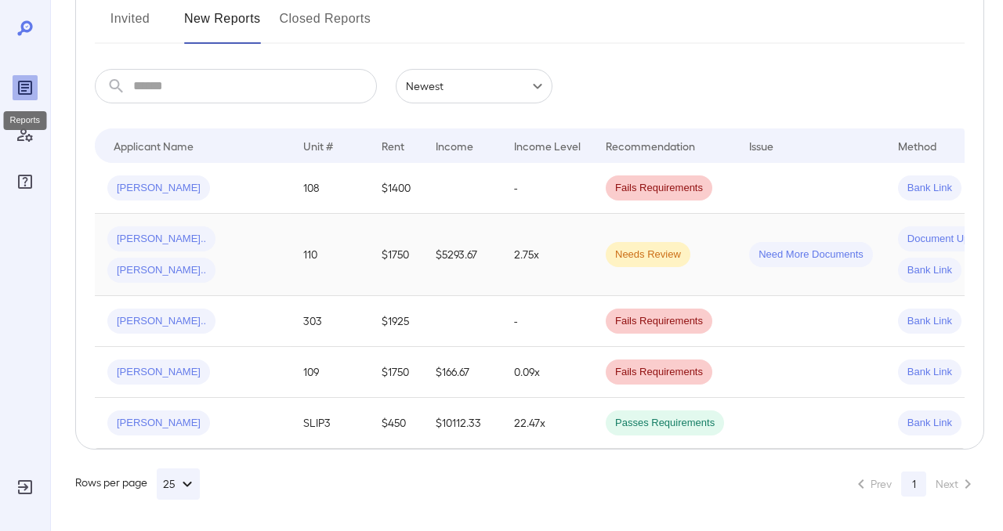
scroll to position [214, 0]
click at [933, 188] on span "Bank Link" at bounding box center [929, 188] width 63 height 15
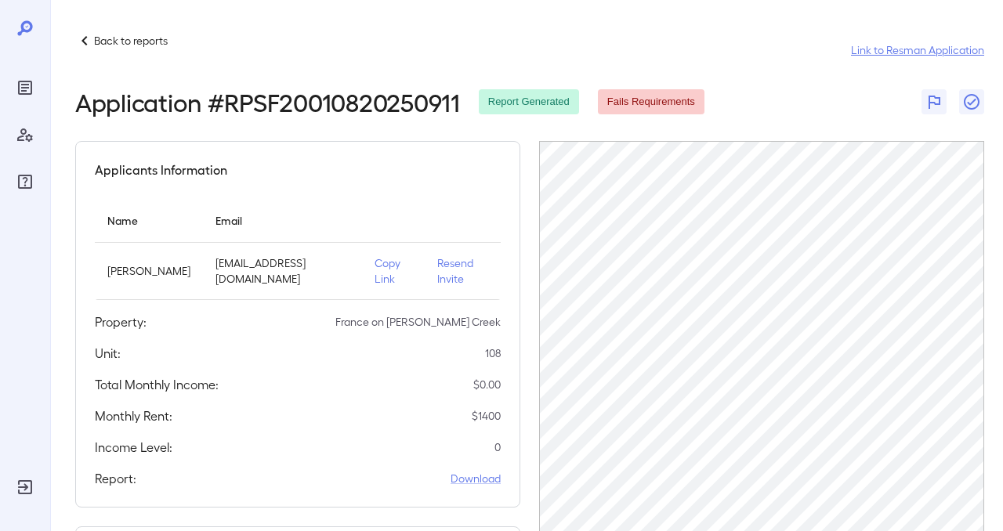
click at [890, 48] on link "Link to Resman Application" at bounding box center [917, 50] width 133 height 16
click at [29, 86] on icon "Reports" at bounding box center [25, 87] width 19 height 19
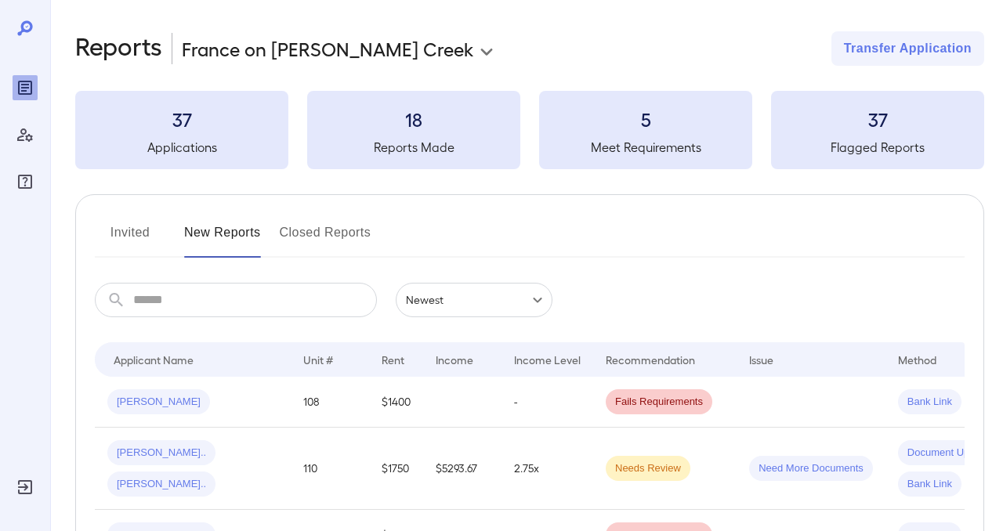
click at [671, 72] on div "**********" at bounding box center [529, 372] width 909 height 682
click at [521, 403] on td "-" at bounding box center [547, 402] width 92 height 51
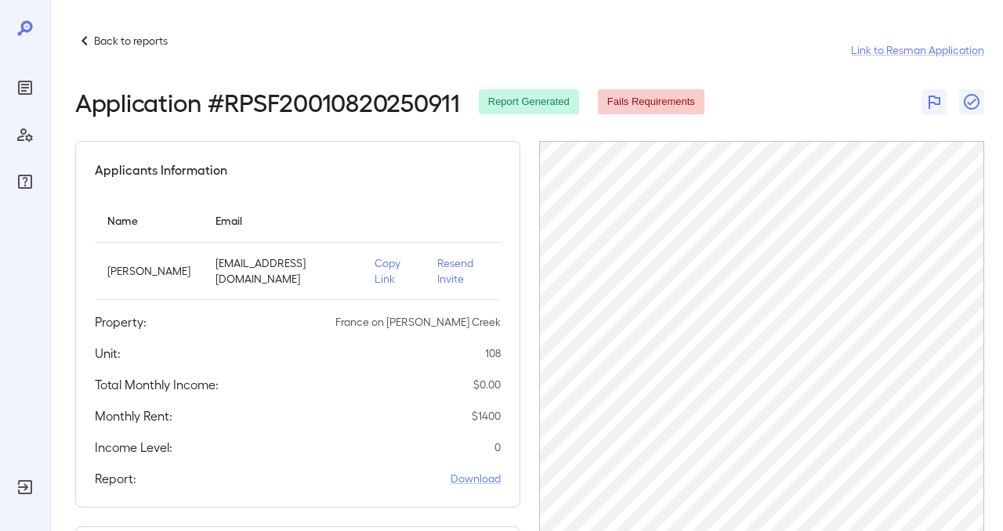
click at [118, 39] on p "Back to reports" at bounding box center [131, 41] width 74 height 16
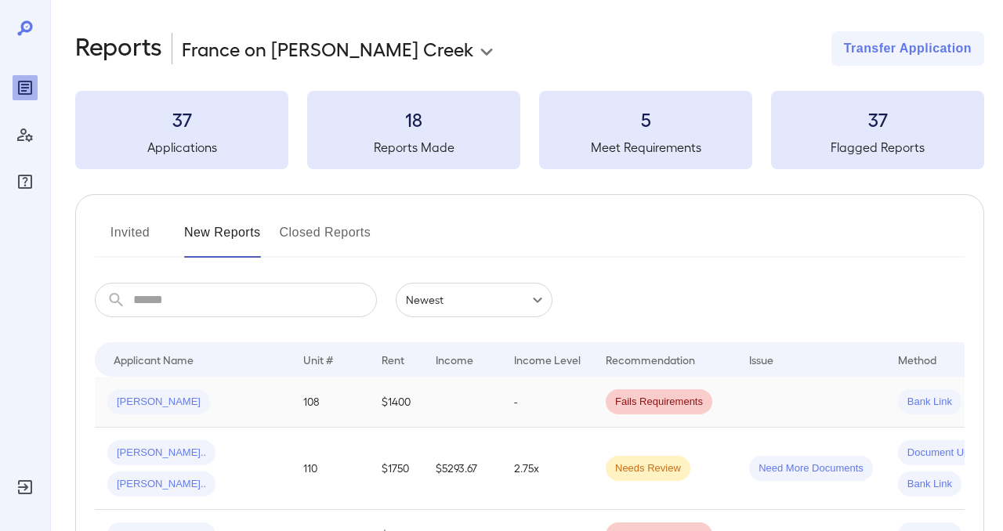
click at [163, 400] on span "[PERSON_NAME]" at bounding box center [158, 402] width 103 height 15
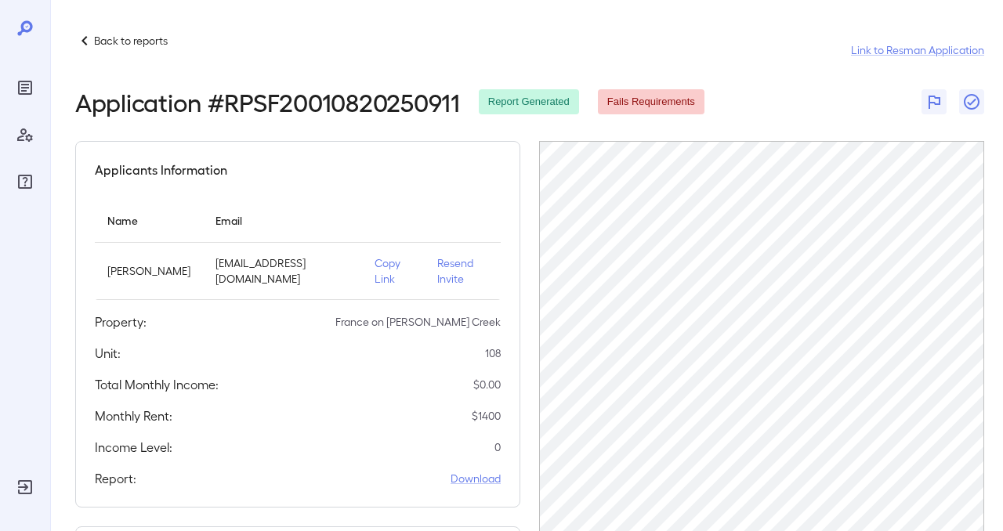
click at [126, 34] on p "Back to reports" at bounding box center [131, 41] width 74 height 16
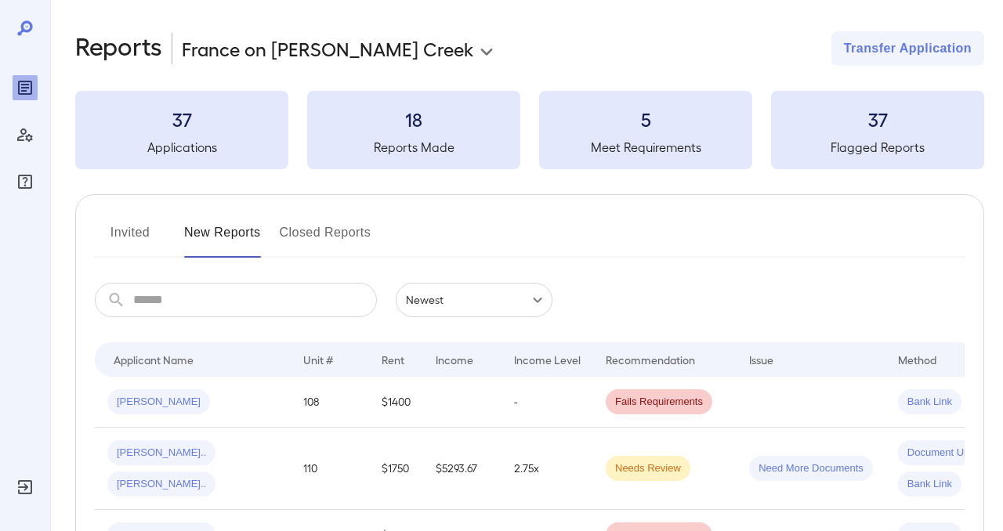
click at [656, 401] on span "Fails Requirements" at bounding box center [659, 402] width 107 height 15
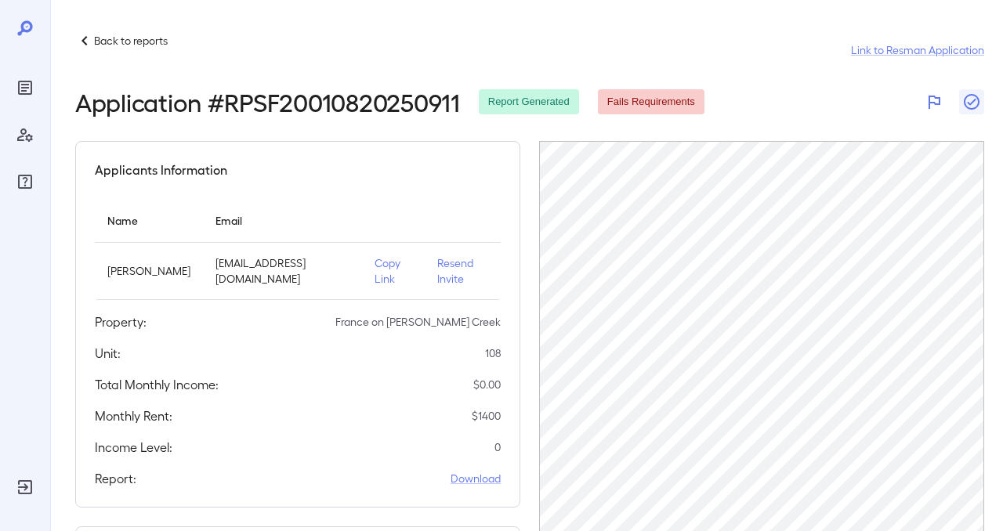
click at [930, 99] on icon "button" at bounding box center [933, 101] width 19 height 19
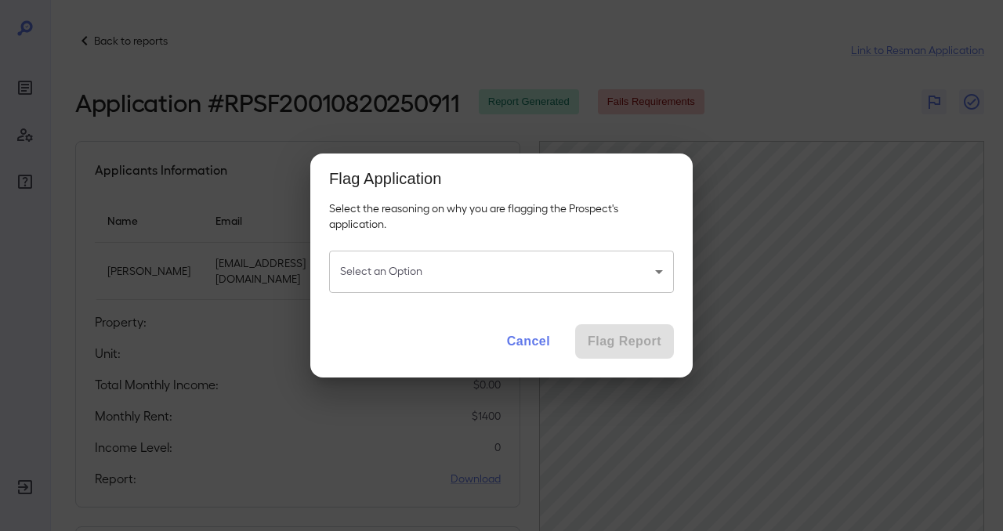
click at [456, 275] on body "Back to reports Link to Resman Application Application # RPSF20010820250911 Rep…" at bounding box center [501, 265] width 1003 height 531
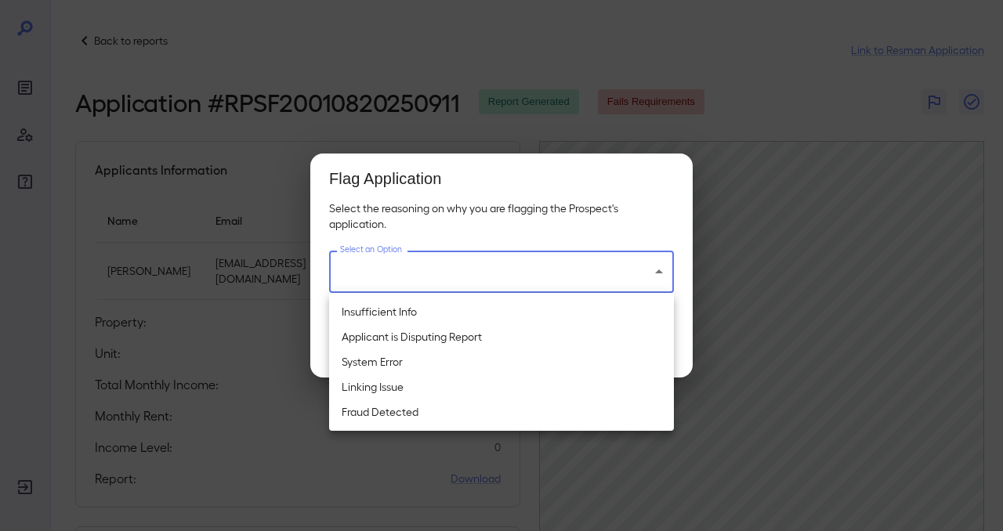
click at [736, 42] on div at bounding box center [501, 265] width 1003 height 531
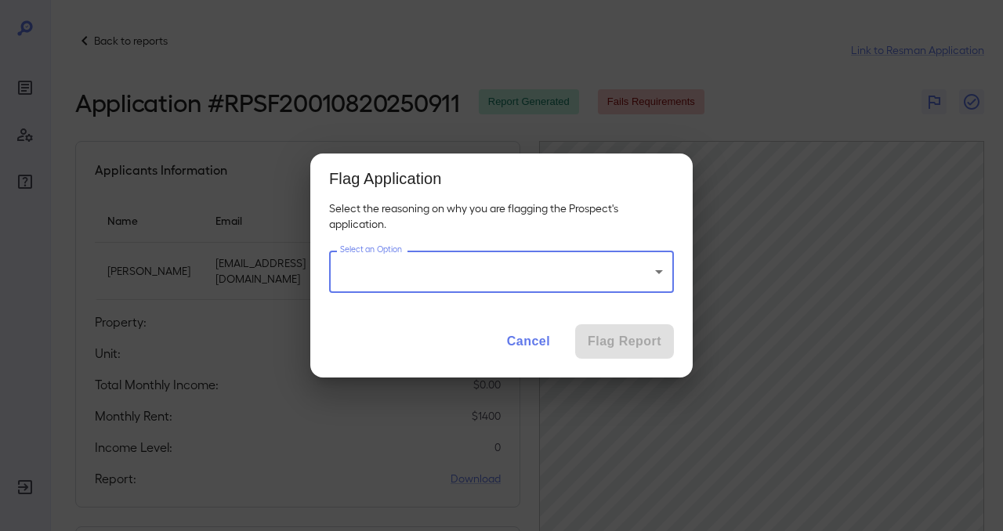
click at [507, 350] on button "Cancel" at bounding box center [528, 341] width 68 height 34
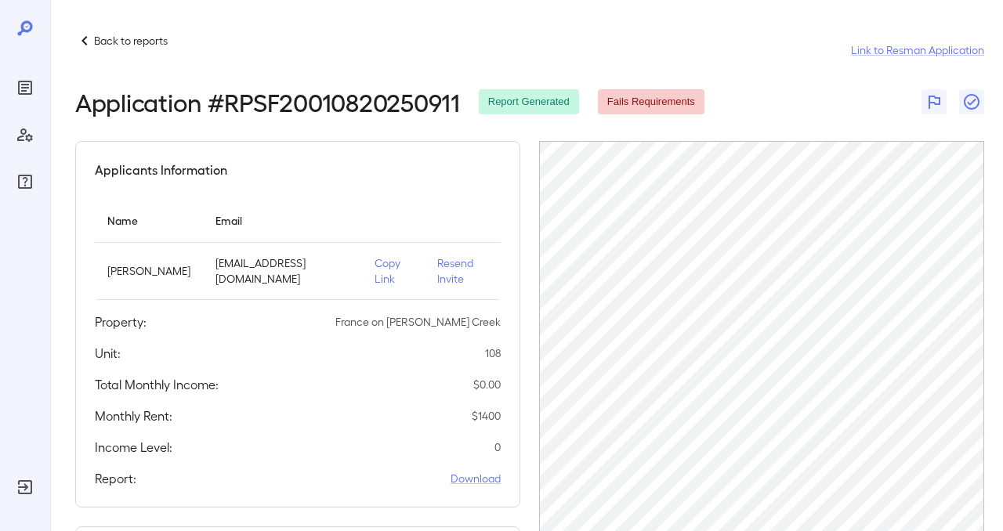
click at [614, 52] on div "Back to reports Link to Resman Application" at bounding box center [529, 50] width 909 height 38
click at [540, 51] on div "Back to reports Link to Resman Application" at bounding box center [529, 50] width 909 height 38
click at [201, 40] on div "Back to reports Link to Resman Application" at bounding box center [529, 50] width 909 height 38
click at [371, 47] on div "Back to reports Link to Resman Application" at bounding box center [529, 50] width 909 height 38
click at [523, 41] on div "Back to reports Link to Resman Application" at bounding box center [529, 50] width 909 height 38
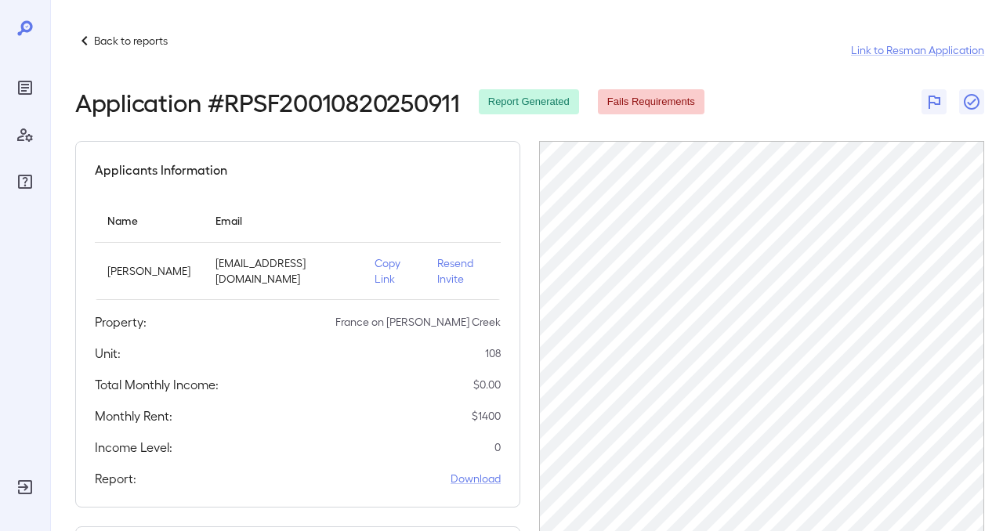
click at [523, 41] on div "Back to reports Link to Resman Application" at bounding box center [529, 50] width 909 height 38
click at [779, 64] on div "Back to reports Link to Resman Application" at bounding box center [529, 50] width 909 height 38
click at [730, 63] on div "Back to reports Link to Resman Application" at bounding box center [529, 50] width 909 height 38
click at [761, 82] on header "Back to reports Link to Resman Application Application # RPSF20010820250911 Rep…" at bounding box center [529, 73] width 909 height 85
click at [450, 167] on div "Applicants Information" at bounding box center [298, 170] width 406 height 19
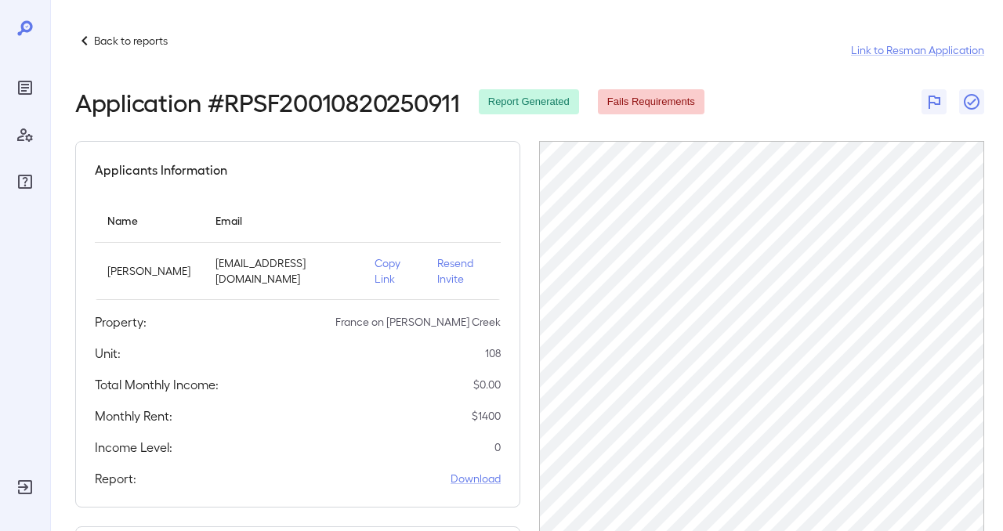
click at [748, 128] on div "Back to reports Link to Resman Application Application # RPSF20010820250911 Rep…" at bounding box center [529, 401] width 909 height 740
